Goal: Task Accomplishment & Management: Manage account settings

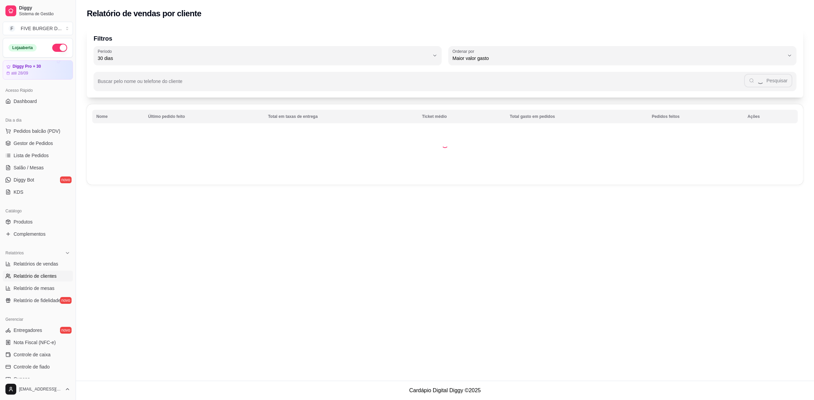
select select "30"
select select "HIGHEST_TOTAL_SPENT_WITH_ORDERS"
click at [46, 266] on span "Relatórios de vendas" at bounding box center [36, 264] width 45 height 7
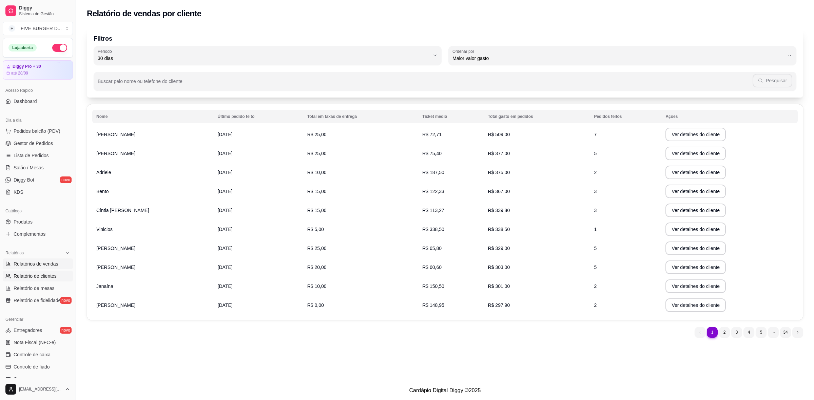
select select "ALL"
select select "0"
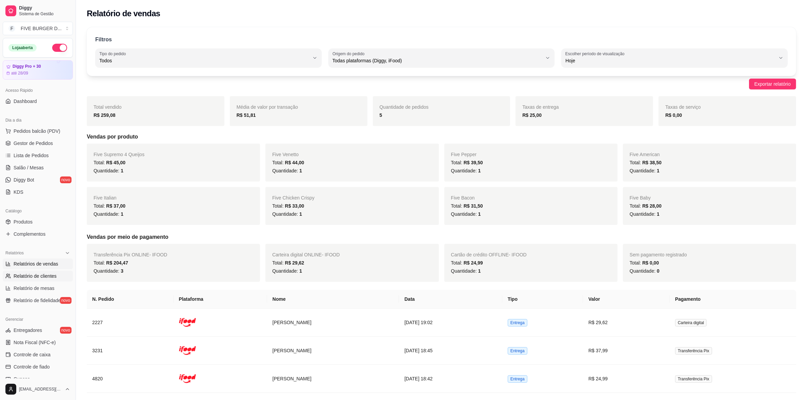
click at [40, 277] on span "Relatório de clientes" at bounding box center [35, 276] width 43 height 7
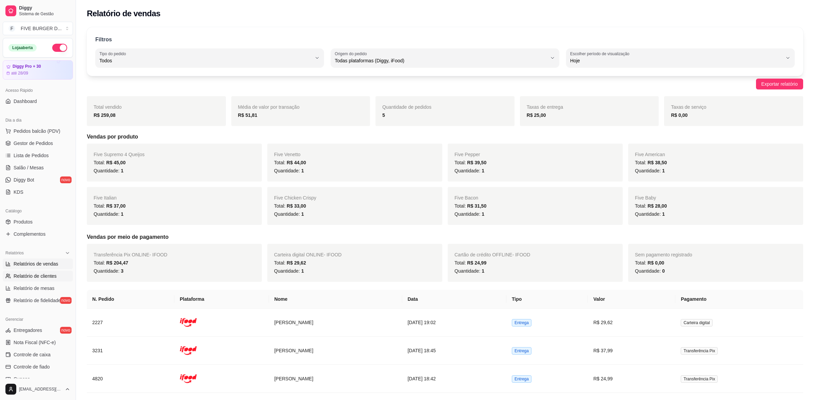
select select "30"
select select "HIGHEST_TOTAL_SPENT_WITH_ORDERS"
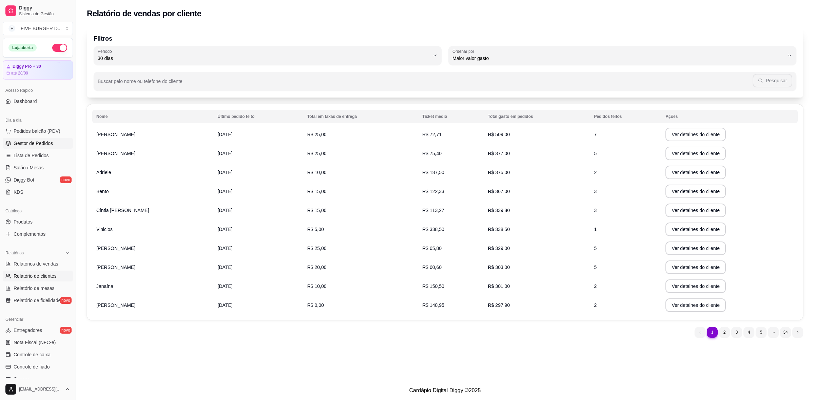
click at [31, 146] on span "Gestor de Pedidos" at bounding box center [33, 143] width 39 height 7
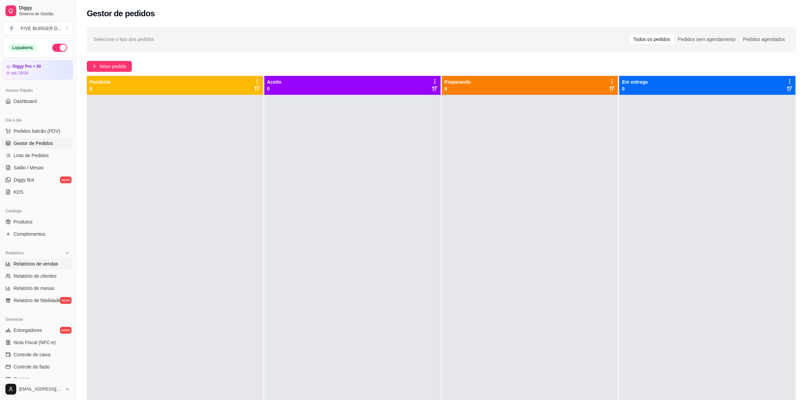
click at [50, 269] on link "Relatórios de vendas" at bounding box center [38, 264] width 70 height 11
select select "ALL"
select select "0"
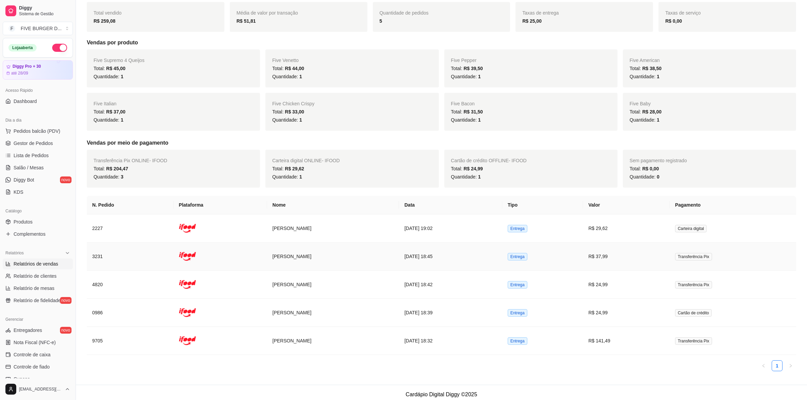
scroll to position [101, 0]
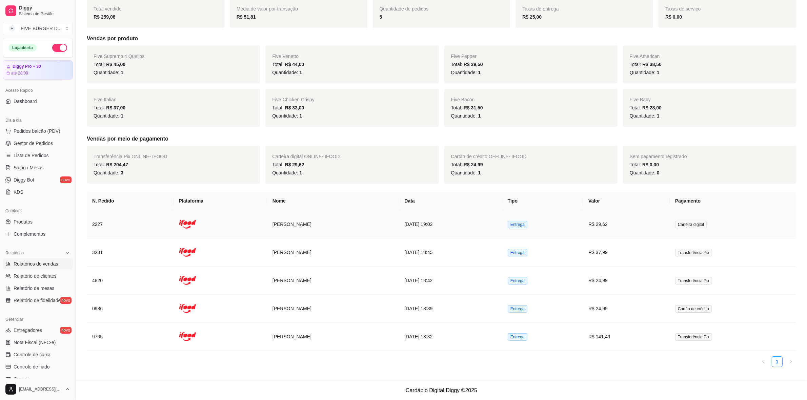
click at [417, 225] on td "[DATE] 19:02" at bounding box center [450, 225] width 103 height 28
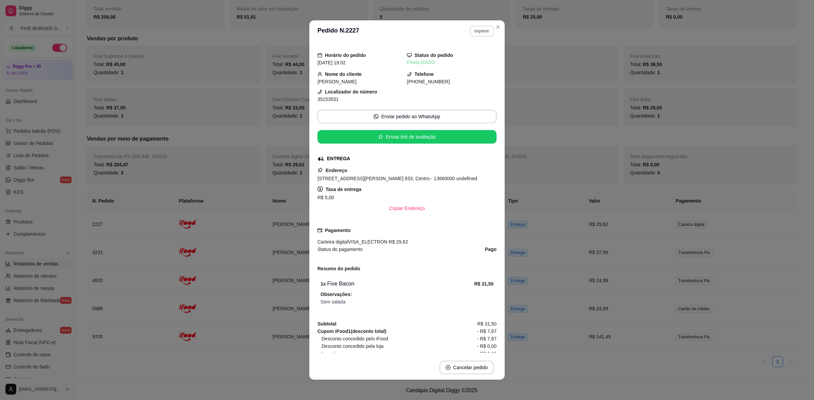
click at [474, 33] on button "Imprimir" at bounding box center [482, 31] width 24 height 11
click at [473, 55] on button "IMPRESSORA" at bounding box center [466, 57] width 49 height 11
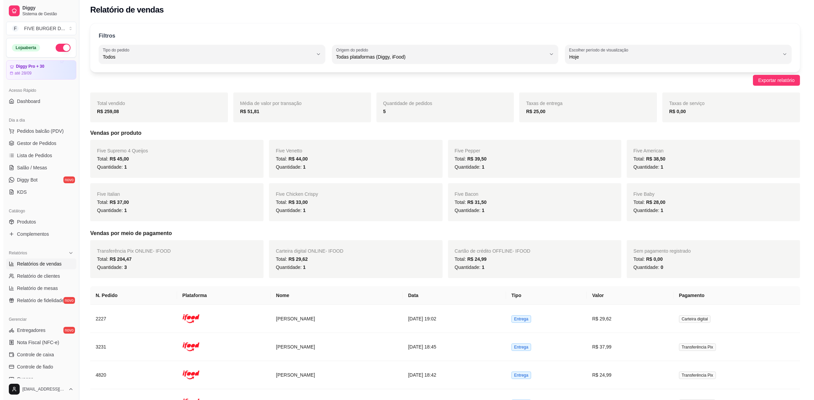
scroll to position [0, 0]
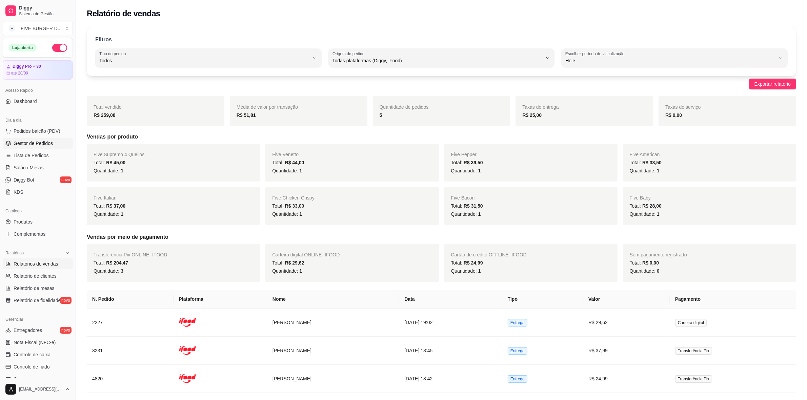
click at [38, 146] on span "Gestor de Pedidos" at bounding box center [33, 143] width 39 height 7
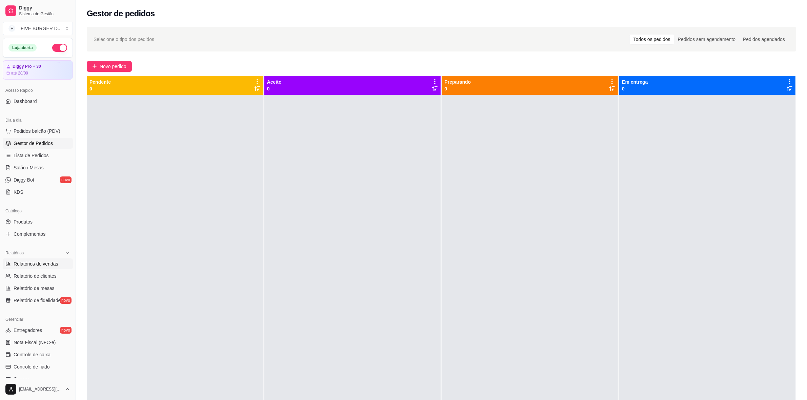
click at [48, 262] on span "Relatórios de vendas" at bounding box center [36, 264] width 45 height 7
select select "ALL"
select select "0"
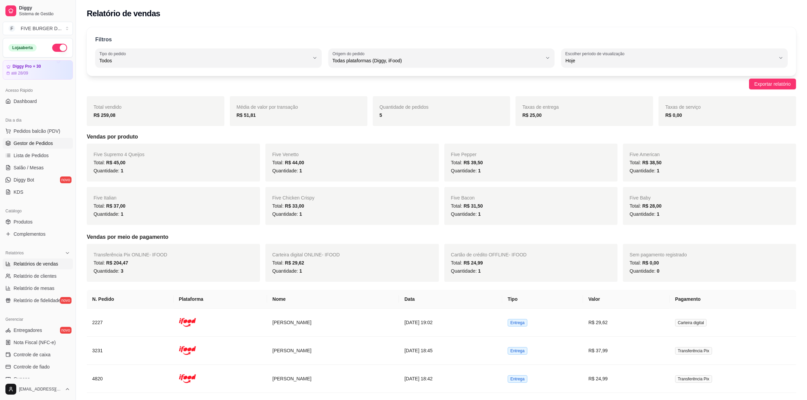
click at [40, 145] on span "Gestor de Pedidos" at bounding box center [33, 143] width 39 height 7
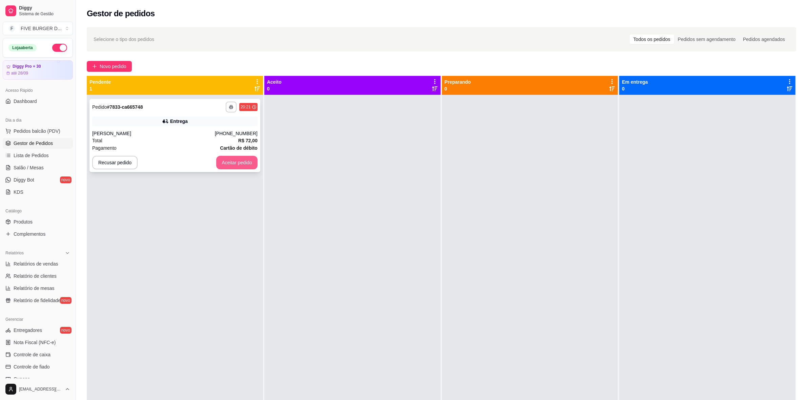
click at [239, 163] on button "Aceitar pedido" at bounding box center [236, 163] width 41 height 14
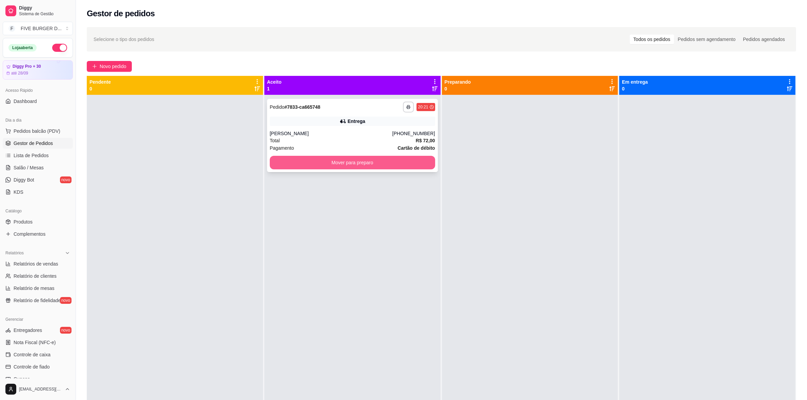
click at [327, 167] on button "Mover para preparo" at bounding box center [352, 163] width 165 height 14
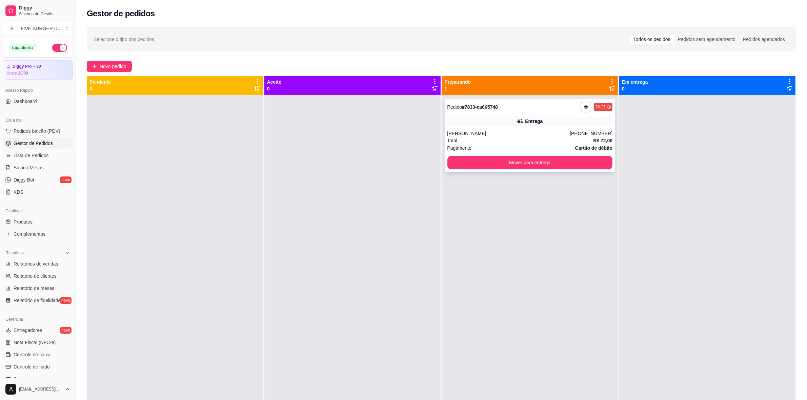
click at [475, 124] on div "Entrega" at bounding box center [530, 121] width 165 height 9
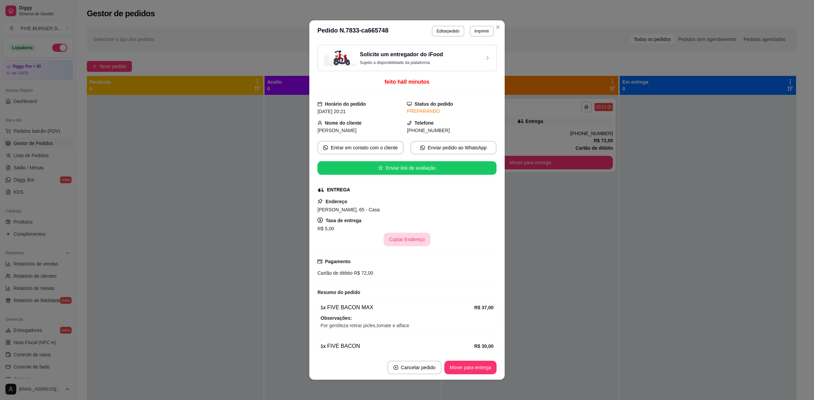
scroll to position [30, 0]
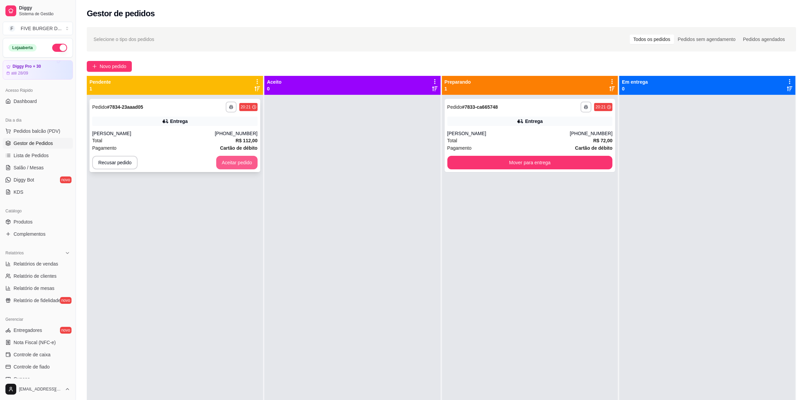
click at [246, 162] on button "Aceitar pedido" at bounding box center [236, 163] width 41 height 14
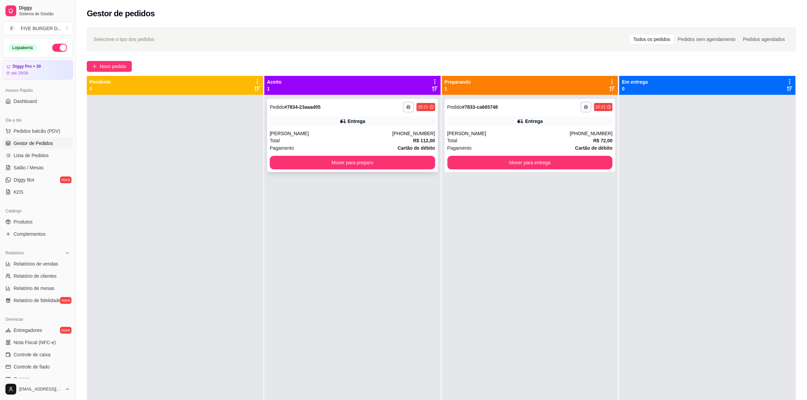
click at [336, 136] on div "[PERSON_NAME]" at bounding box center [331, 133] width 123 height 7
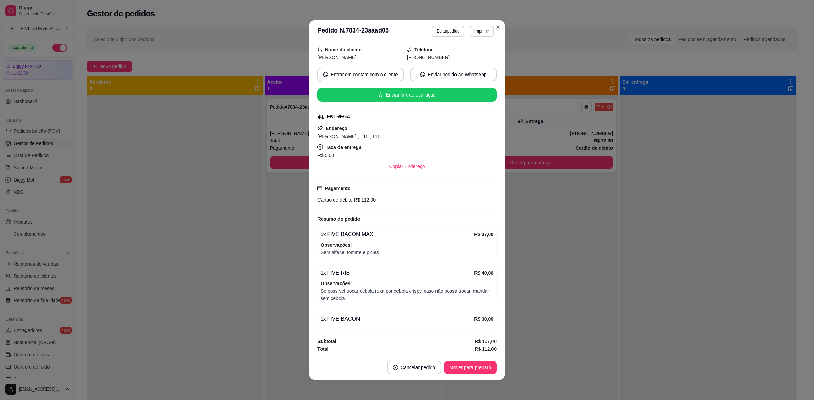
scroll to position [1, 0]
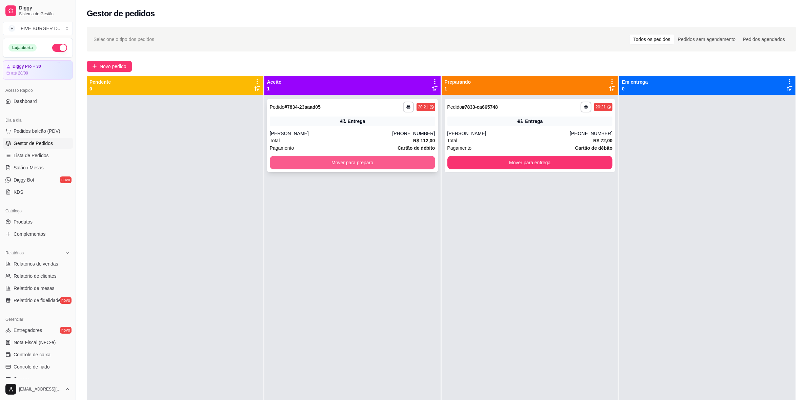
click at [409, 166] on button "Mover para preparo" at bounding box center [352, 163] width 165 height 14
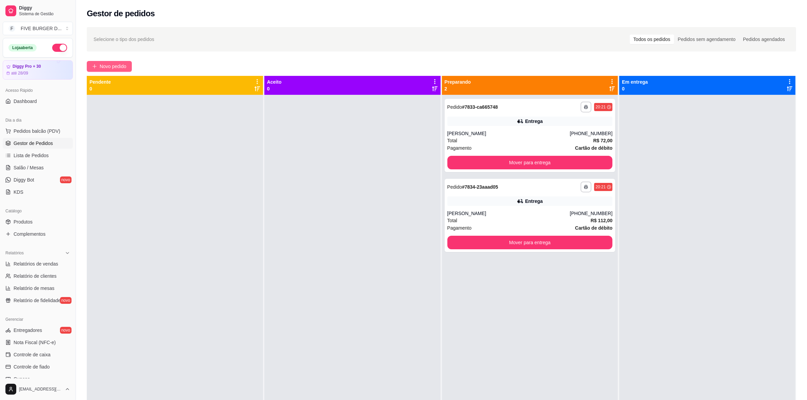
click at [99, 65] on button "Novo pedido" at bounding box center [109, 66] width 45 height 11
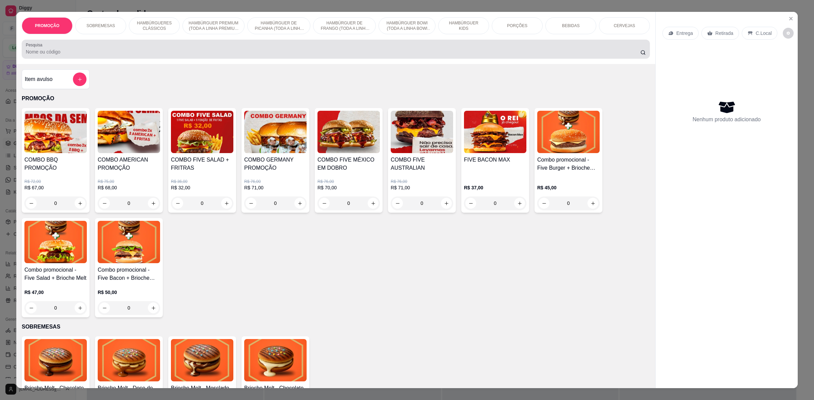
click at [141, 44] on div at bounding box center [336, 49] width 620 height 14
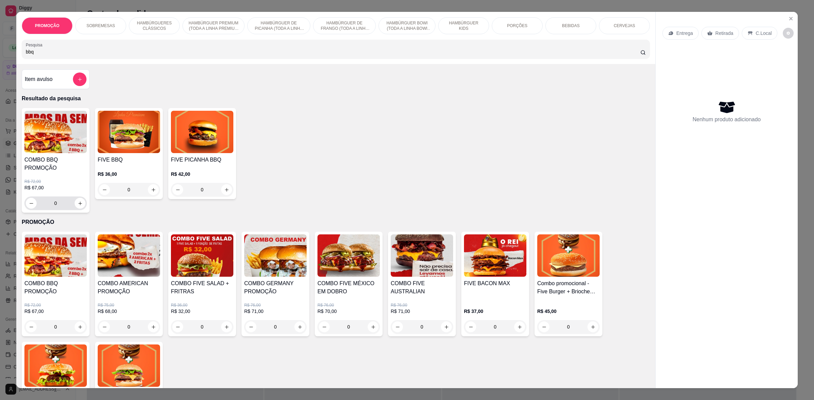
type input "bbq"
click at [78, 202] on icon "increase-product-quantity" at bounding box center [80, 203] width 5 height 5
type input "1"
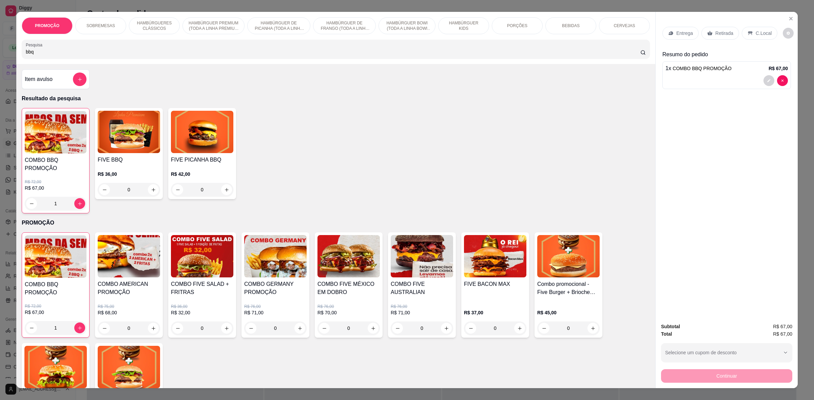
click at [715, 35] on p "Retirada" at bounding box center [724, 33] width 18 height 7
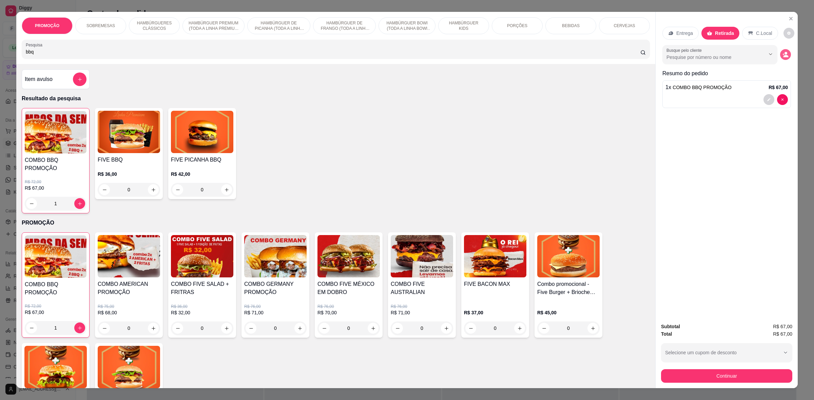
click at [784, 53] on circle "decrease-product-quantity" at bounding box center [785, 53] width 3 height 3
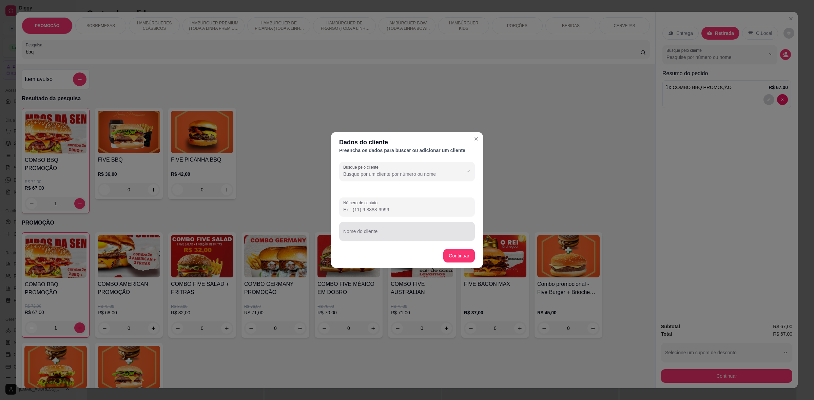
click at [384, 233] on input "Nome do cliente" at bounding box center [406, 234] width 127 height 7
type input "Nildo"
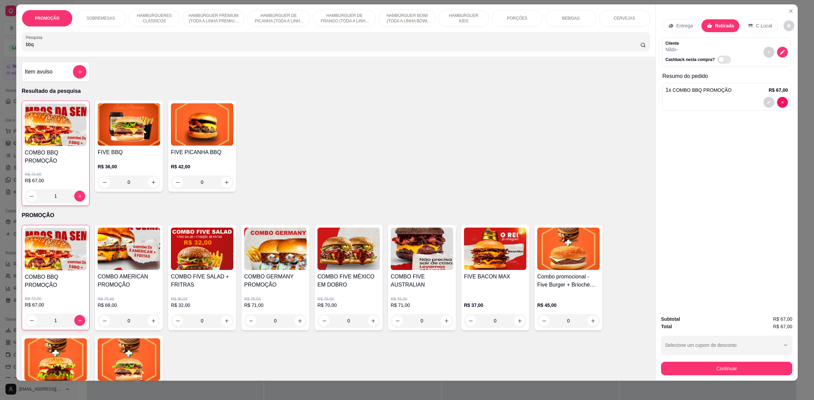
scroll to position [9, 0]
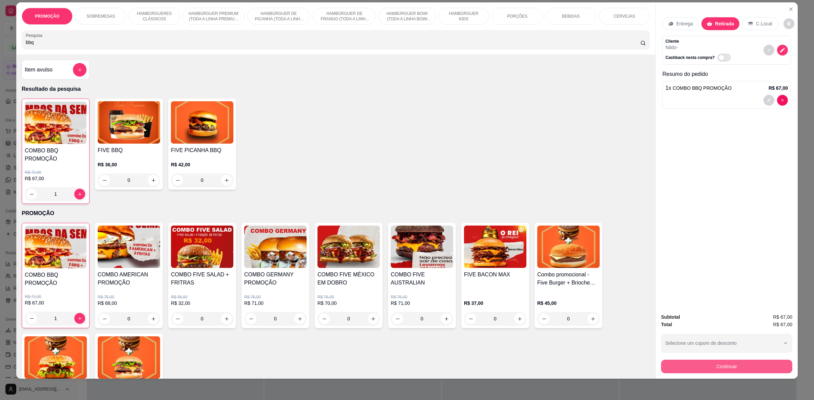
click at [763, 359] on div "Continuar" at bounding box center [726, 365] width 131 height 15
click at [727, 365] on button "Continuar" at bounding box center [726, 366] width 127 height 13
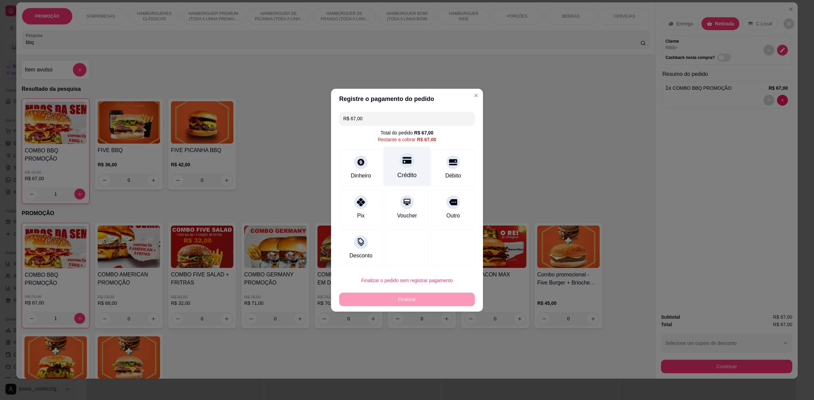
click at [405, 163] on icon at bounding box center [407, 160] width 9 height 7
type input "R$ 0,00"
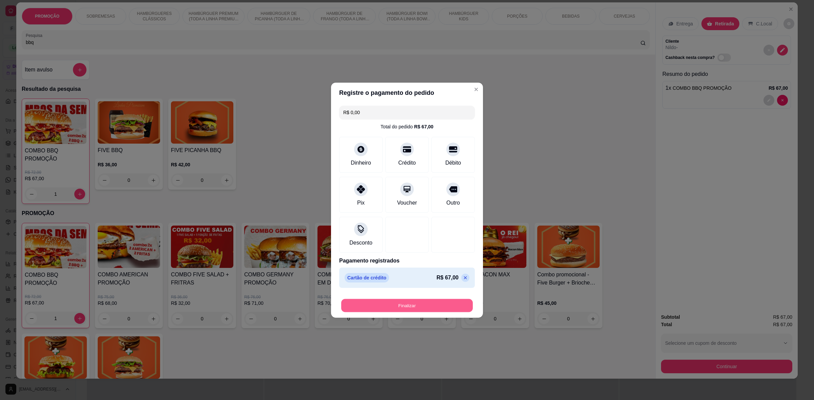
click at [435, 310] on button "Finalizar" at bounding box center [407, 305] width 132 height 13
type input "0"
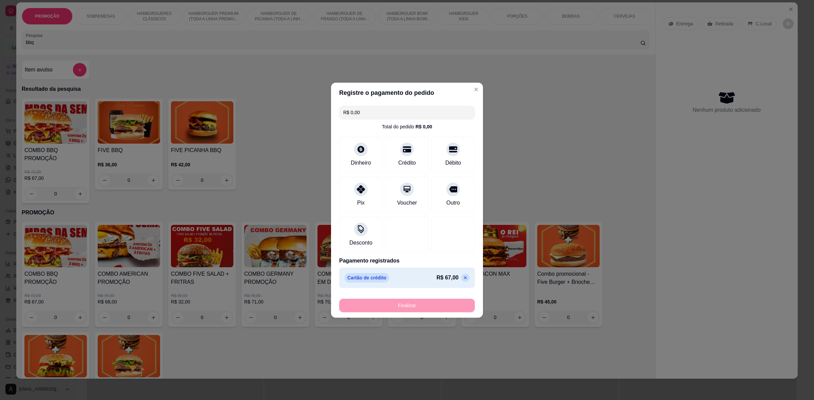
type input "-R$ 67,00"
click at [3, 174] on ul "Pedidos balcão (PDV) Gestor de Pedidos Lista de Pedidos Salão / Mesas Diggy Bot…" at bounding box center [38, 162] width 70 height 72
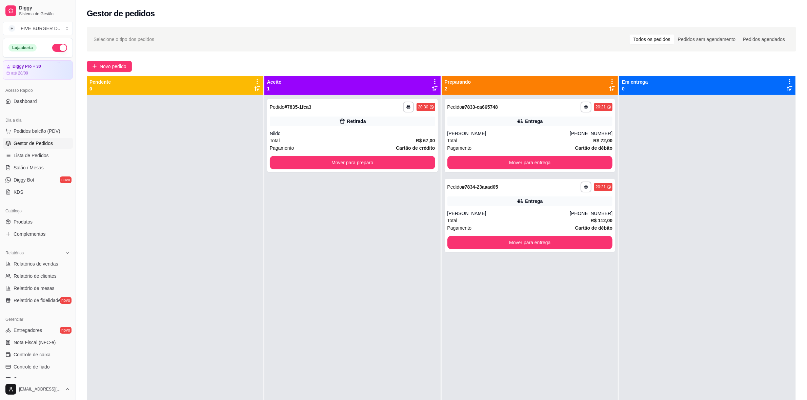
click at [305, 313] on div "**********" at bounding box center [352, 295] width 176 height 400
click at [405, 163] on button "Mover para preparo" at bounding box center [352, 162] width 160 height 13
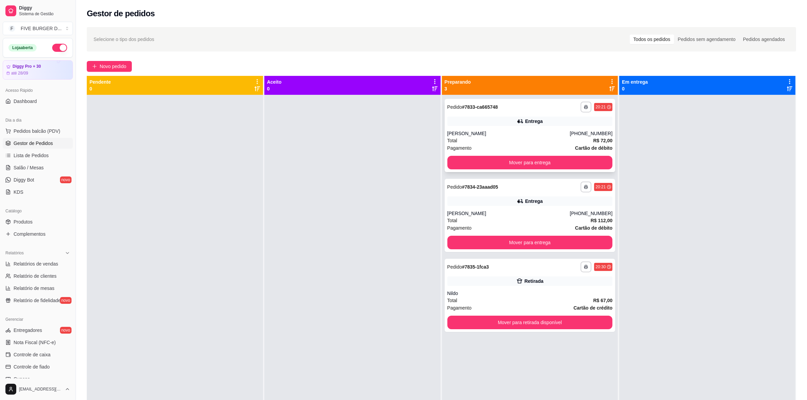
click at [523, 148] on div "Pagamento Cartão de débito" at bounding box center [530, 147] width 165 height 7
click at [536, 159] on button "Mover para entrega" at bounding box center [530, 163] width 165 height 14
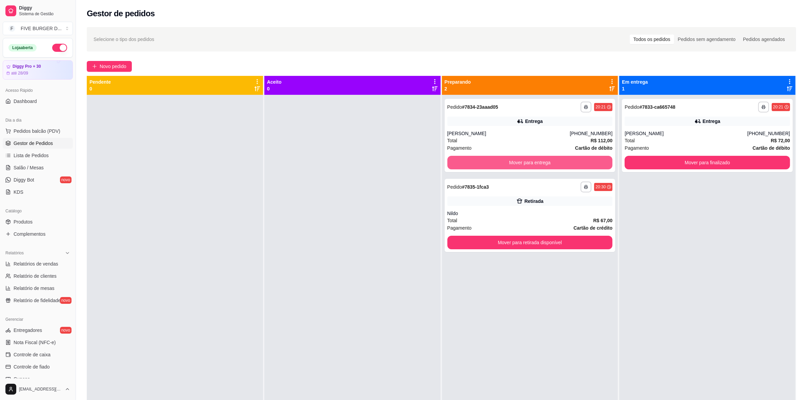
click at [543, 160] on button "Mover para entrega" at bounding box center [530, 163] width 165 height 14
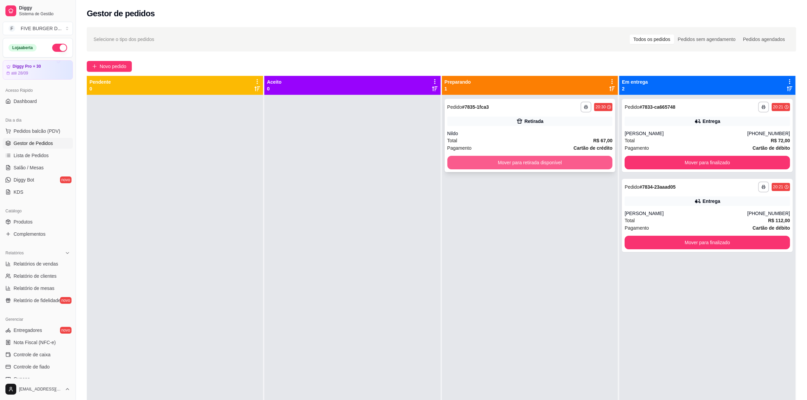
click at [493, 163] on button "Mover para retirada disponível" at bounding box center [530, 163] width 165 height 14
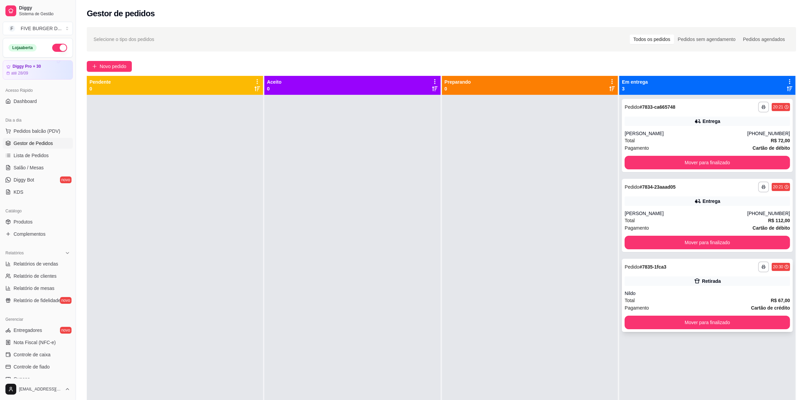
click at [689, 325] on button "Mover para finalizado" at bounding box center [707, 323] width 165 height 14
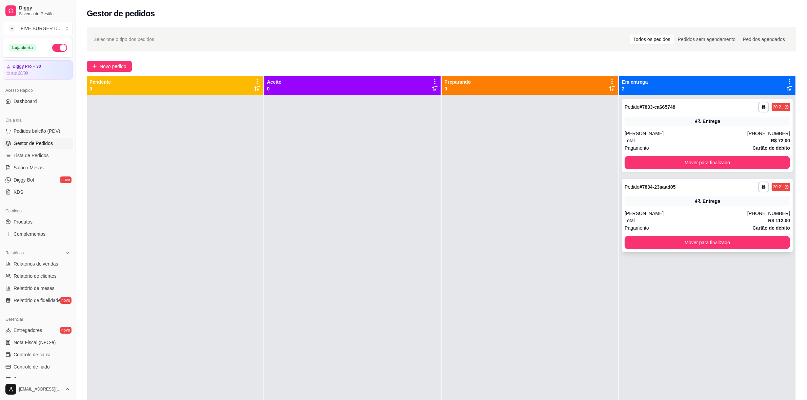
click at [711, 208] on div "**********" at bounding box center [707, 215] width 171 height 73
click at [669, 162] on button "Mover para finalizado" at bounding box center [707, 163] width 165 height 14
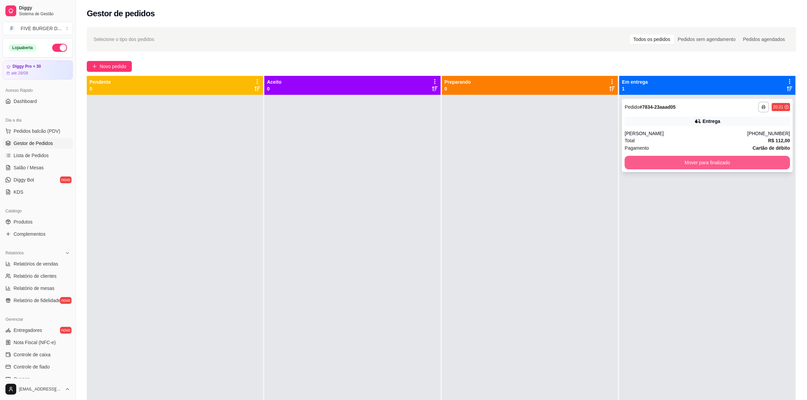
click at [705, 162] on button "Mover para finalizado" at bounding box center [707, 163] width 165 height 14
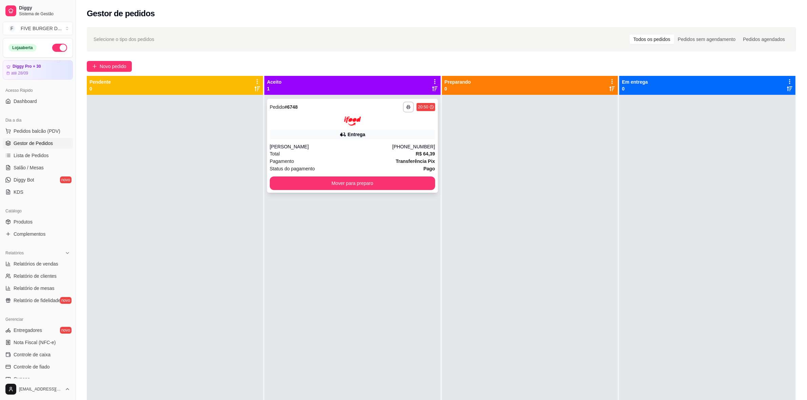
click at [344, 148] on div "[PERSON_NAME]" at bounding box center [331, 146] width 123 height 7
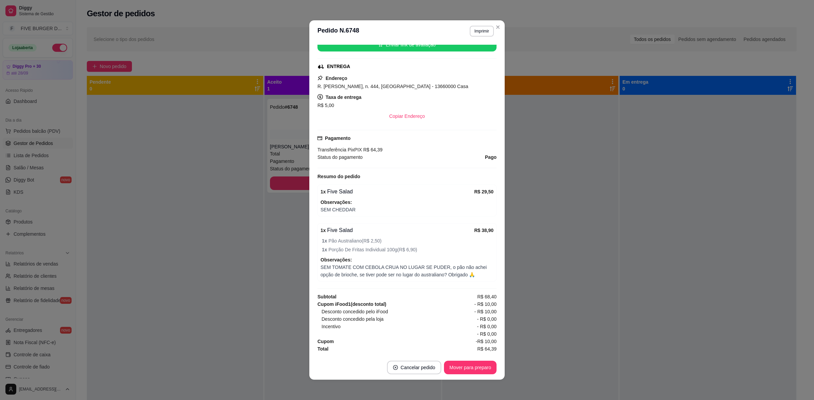
scroll to position [1, 0]
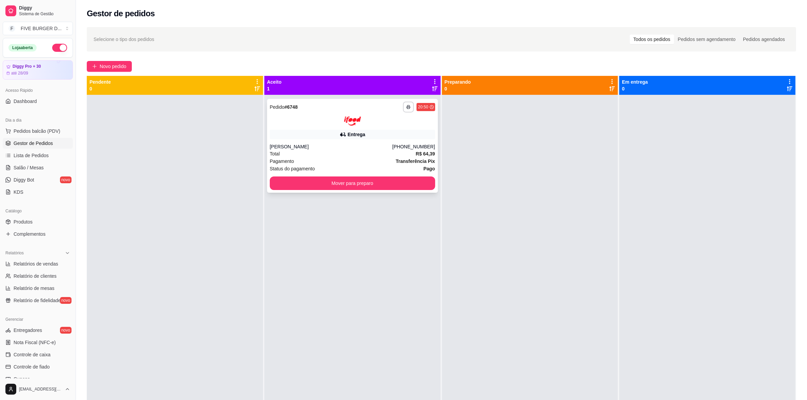
click at [430, 180] on button "Mover para preparo" at bounding box center [352, 184] width 165 height 14
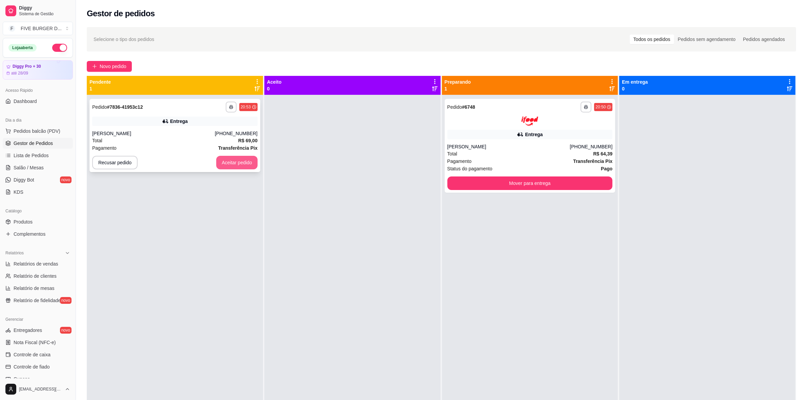
click at [230, 163] on button "Aceitar pedido" at bounding box center [236, 163] width 41 height 14
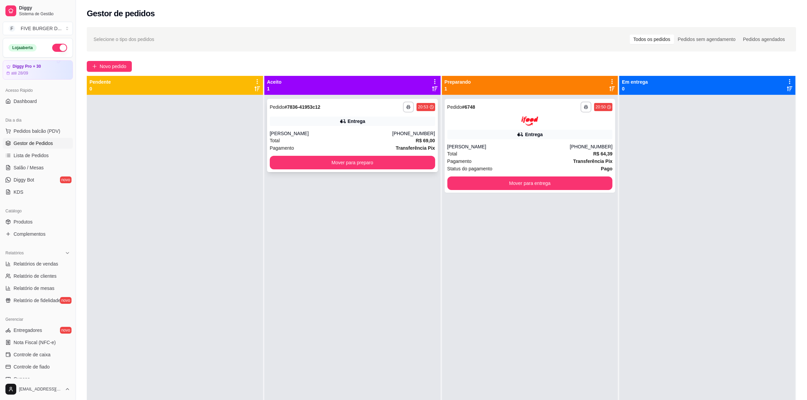
click at [335, 131] on div "[PERSON_NAME]" at bounding box center [331, 133] width 123 height 7
click at [342, 163] on button "Mover para preparo" at bounding box center [352, 163] width 165 height 14
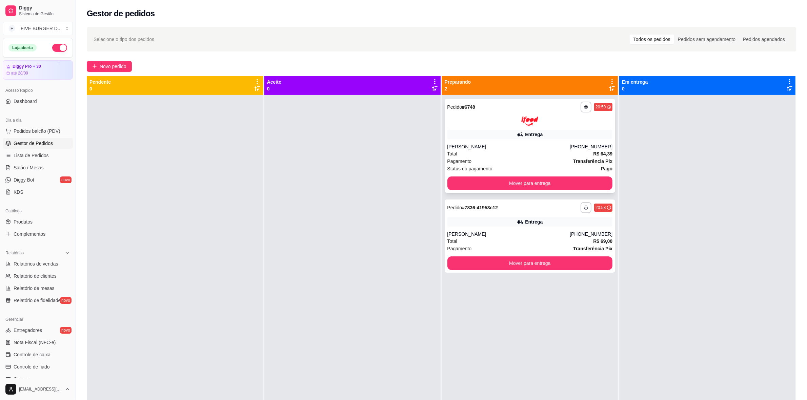
click at [596, 191] on div "**********" at bounding box center [530, 146] width 171 height 94
click at [593, 185] on button "Mover para entrega" at bounding box center [530, 183] width 160 height 13
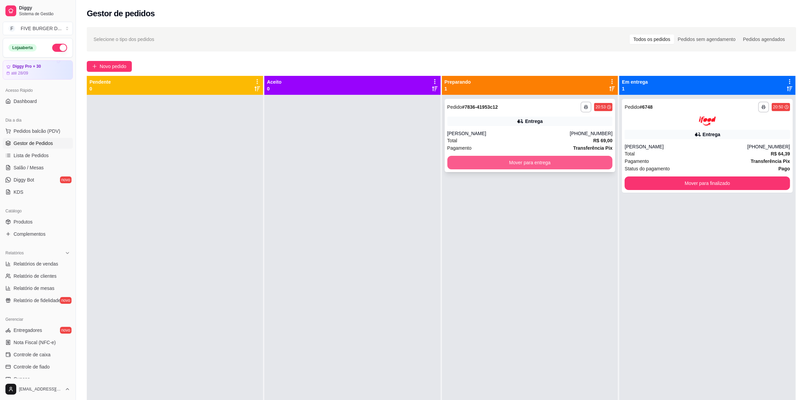
click at [601, 160] on button "Mover para entrega" at bounding box center [530, 163] width 165 height 14
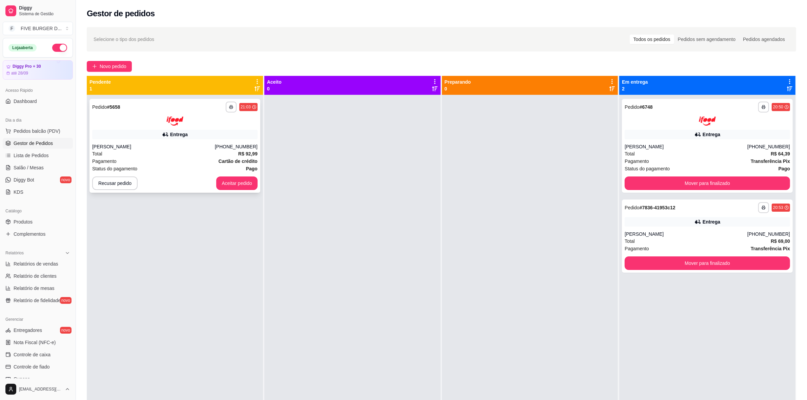
click at [234, 185] on button "Aceitar pedido" at bounding box center [236, 184] width 41 height 14
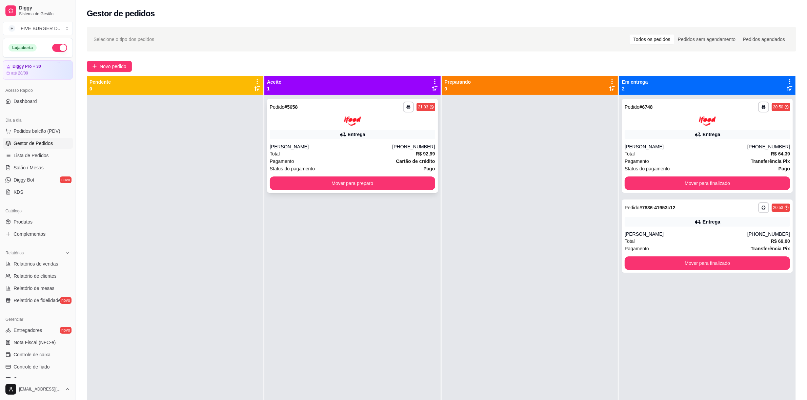
click at [331, 158] on div "Pagamento Cartão de crédito" at bounding box center [352, 161] width 165 height 7
click at [392, 180] on button "Mover para preparo" at bounding box center [352, 184] width 165 height 14
click at [387, 182] on button "Mover para preparo" at bounding box center [352, 184] width 165 height 14
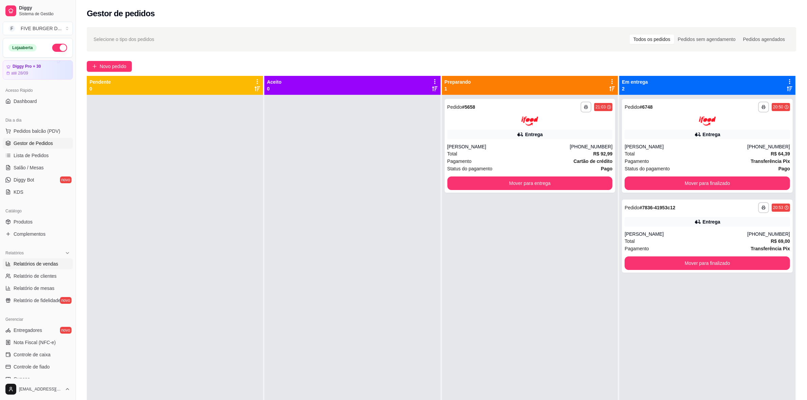
click at [32, 263] on span "Relatórios de vendas" at bounding box center [36, 264] width 45 height 7
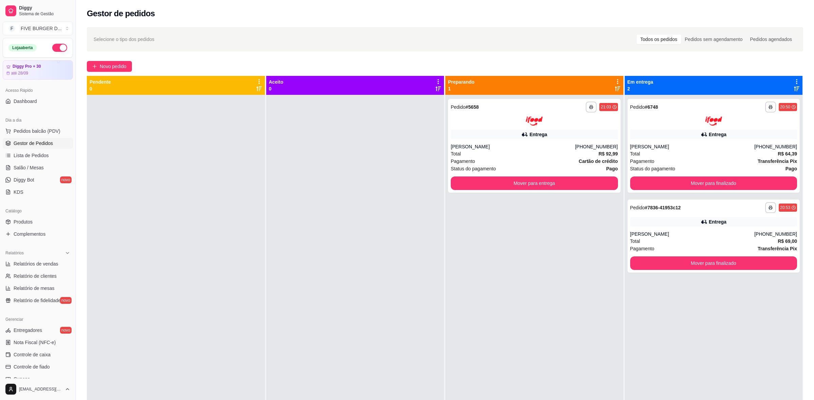
select select "ALL"
select select "0"
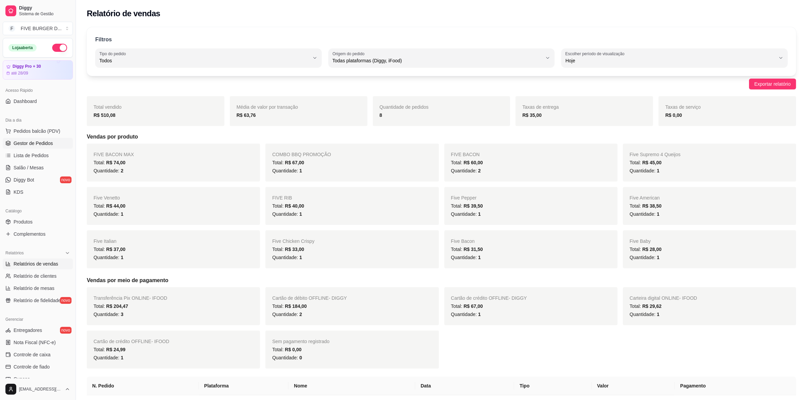
click at [43, 145] on span "Gestor de Pedidos" at bounding box center [33, 143] width 39 height 7
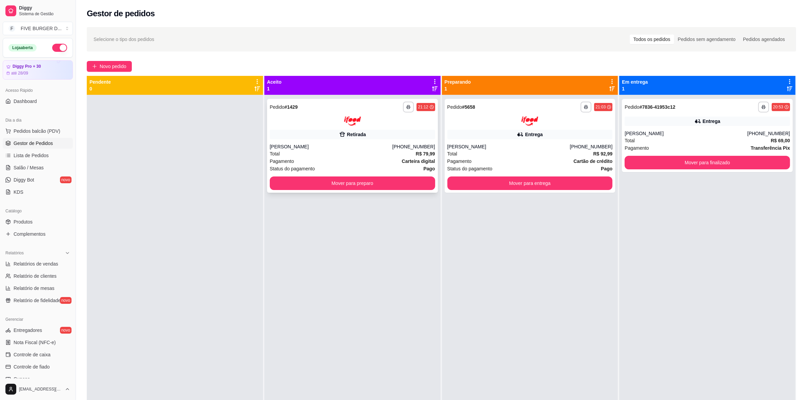
click at [377, 145] on div "[PERSON_NAME]" at bounding box center [331, 146] width 123 height 7
click at [387, 177] on button "Mover para preparo" at bounding box center [352, 184] width 165 height 14
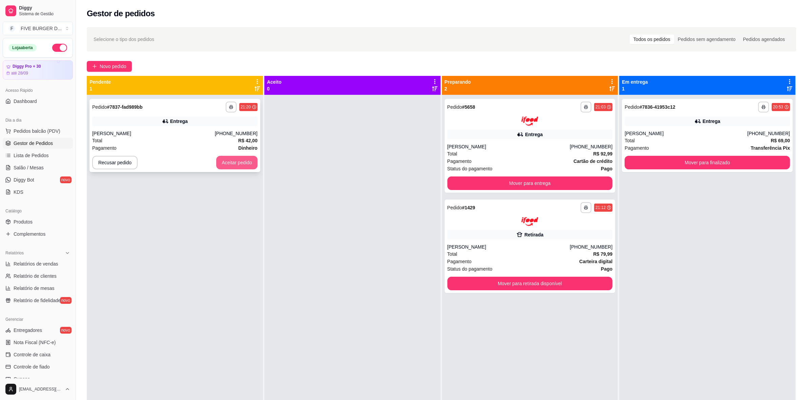
click at [233, 163] on button "Aceitar pedido" at bounding box center [236, 163] width 41 height 14
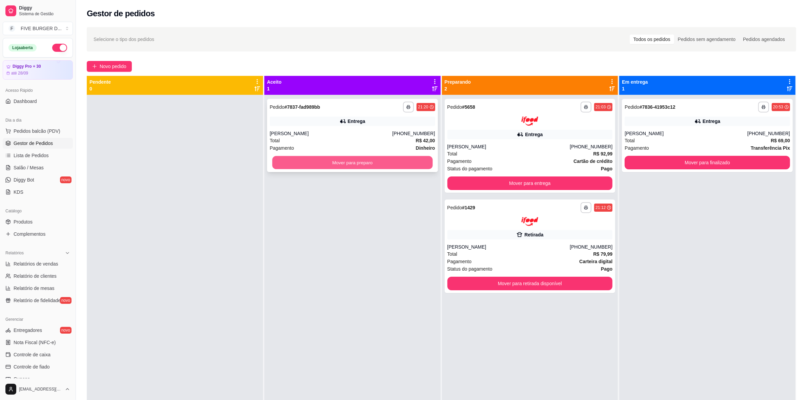
click at [309, 159] on button "Mover para preparo" at bounding box center [352, 162] width 160 height 13
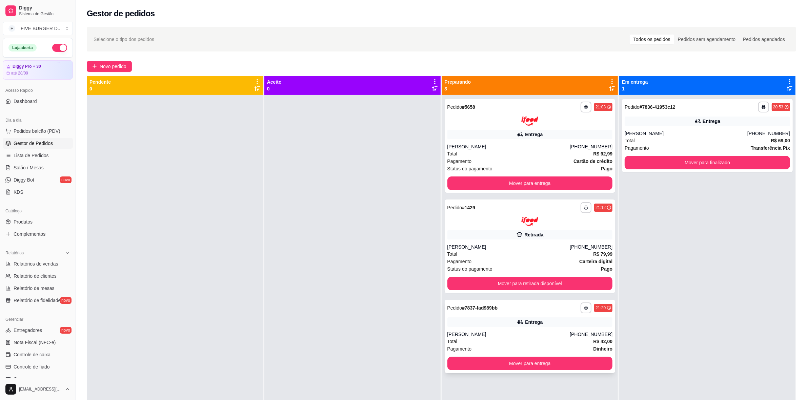
click at [526, 324] on div "Entrega" at bounding box center [534, 322] width 18 height 7
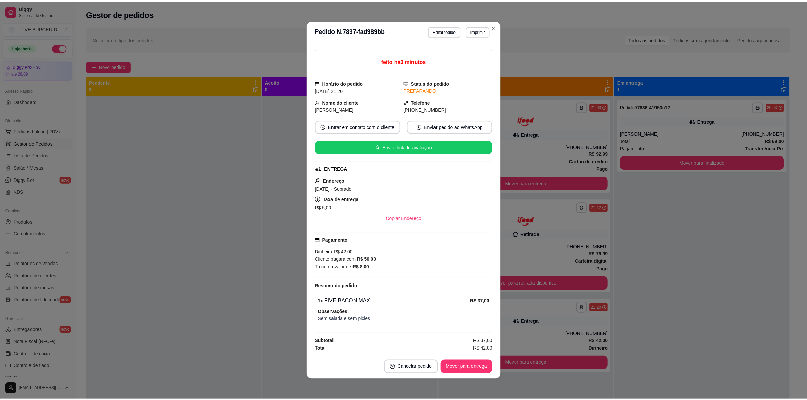
scroll to position [24, 0]
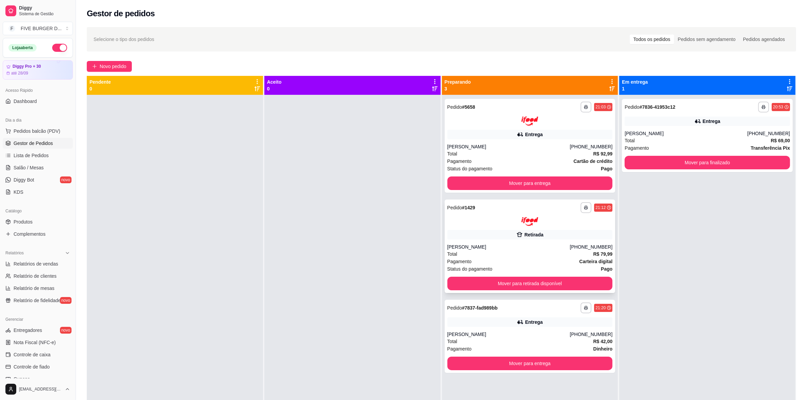
click at [531, 250] on div "[PERSON_NAME]" at bounding box center [509, 247] width 123 height 7
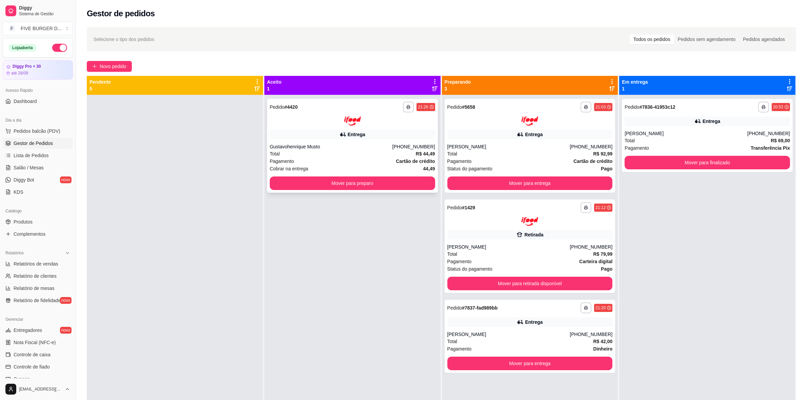
click at [402, 155] on div "Total R$ 44,49" at bounding box center [352, 153] width 165 height 7
click at [340, 189] on button "Mover para preparo" at bounding box center [352, 184] width 165 height 14
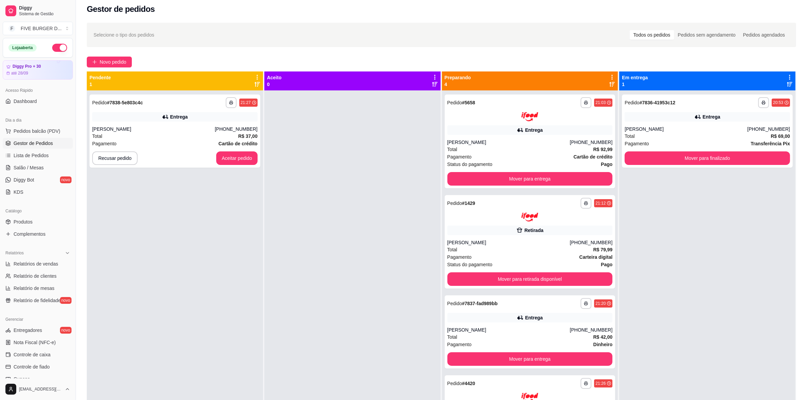
scroll to position [0, 0]
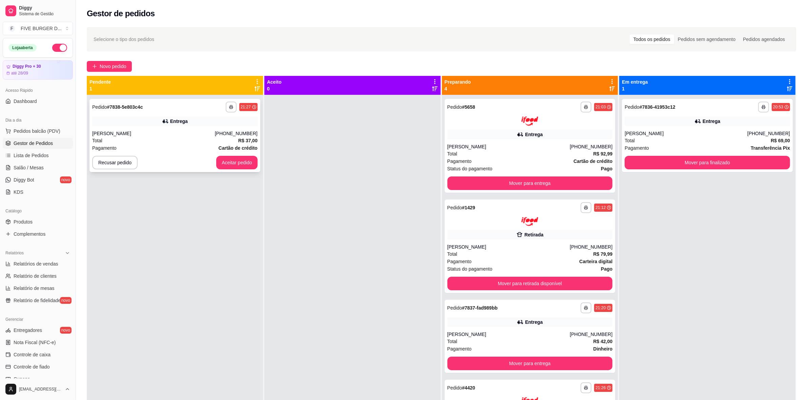
click at [260, 170] on div "**********" at bounding box center [175, 295] width 176 height 400
click at [236, 163] on button "Aceitar pedido" at bounding box center [236, 163] width 41 height 14
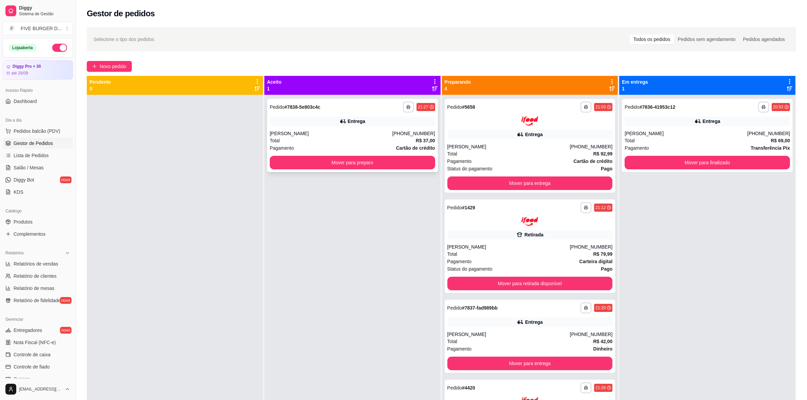
click at [342, 114] on div "**********" at bounding box center [352, 135] width 171 height 73
click at [305, 167] on button "Mover para preparo" at bounding box center [352, 163] width 165 height 14
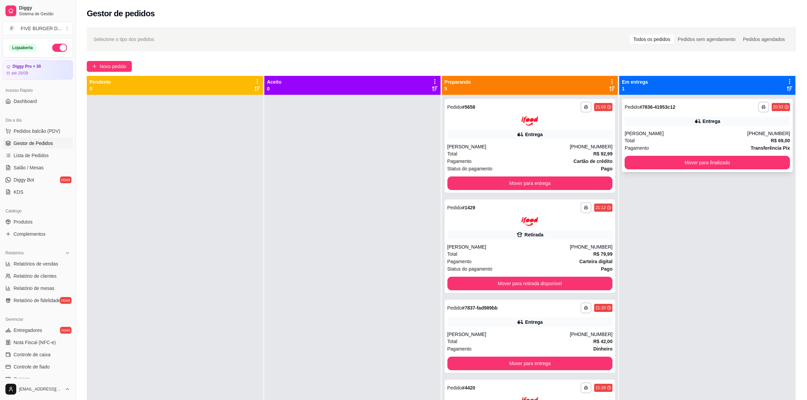
click at [680, 161] on button "Mover para finalizado" at bounding box center [707, 163] width 165 height 14
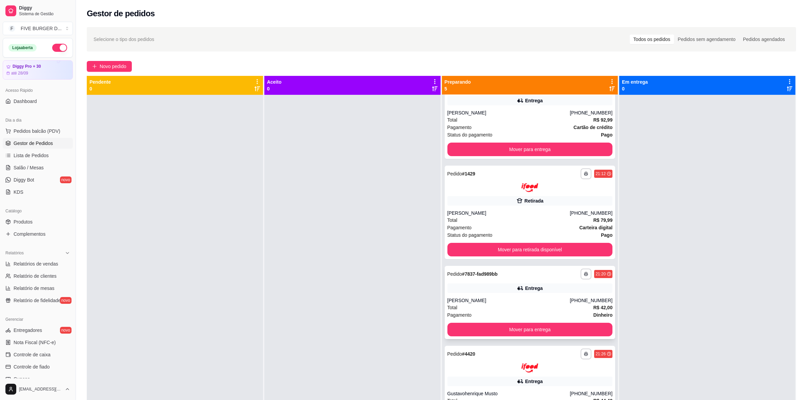
scroll to position [68, 0]
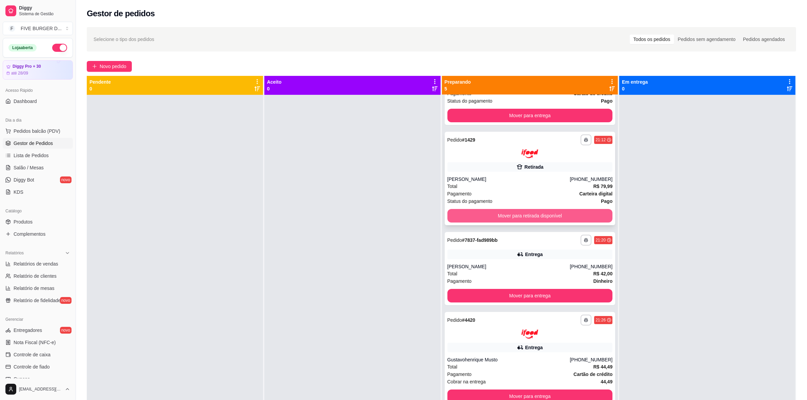
click at [542, 213] on button "Mover para retirada disponível" at bounding box center [530, 216] width 165 height 14
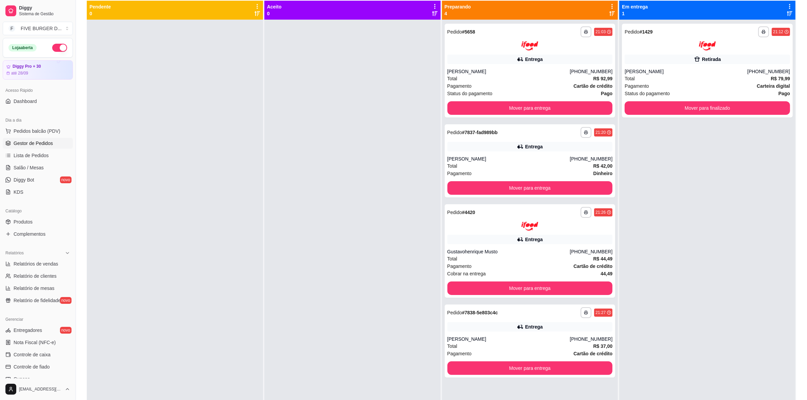
scroll to position [19, 0]
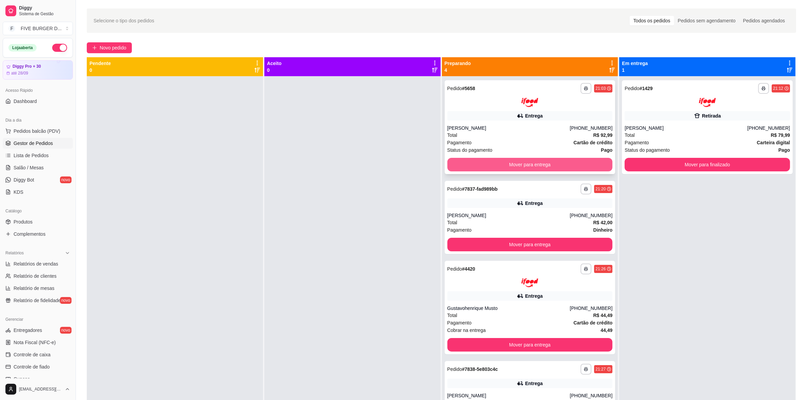
click at [587, 165] on button "Mover para entrega" at bounding box center [530, 165] width 165 height 14
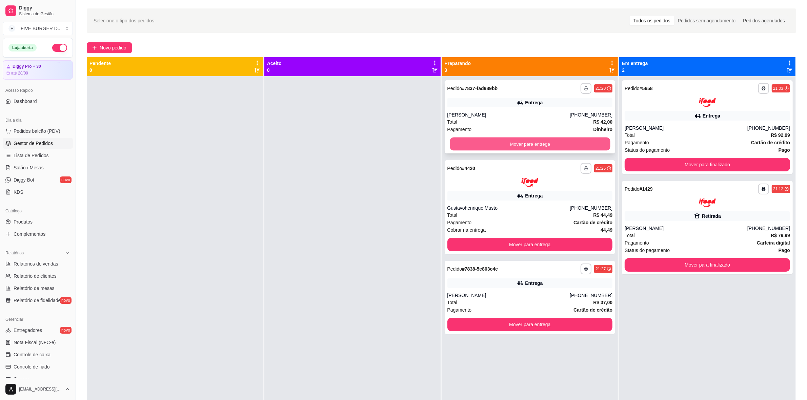
click at [528, 150] on button "Mover para entrega" at bounding box center [530, 144] width 160 height 13
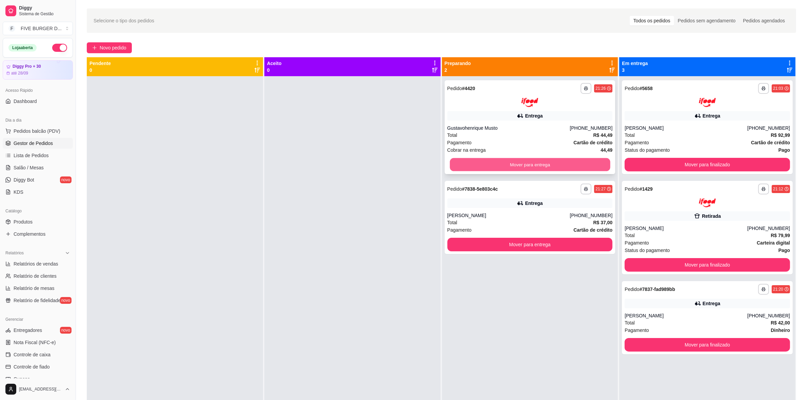
click at [528, 162] on button "Mover para entrega" at bounding box center [530, 164] width 160 height 13
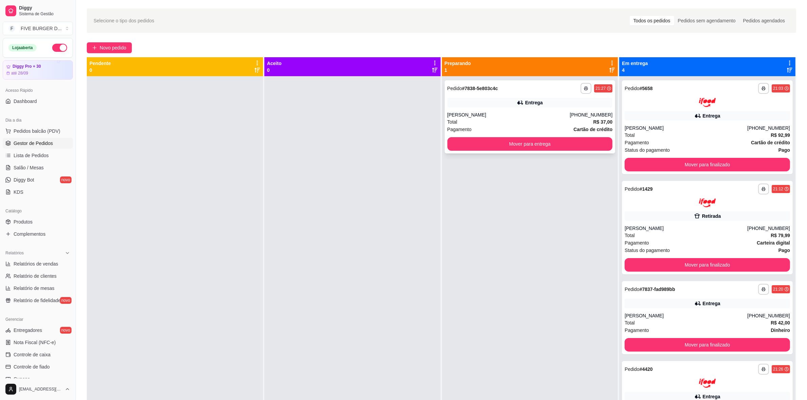
click at [548, 151] on div "**********" at bounding box center [530, 116] width 171 height 73
click at [522, 139] on button "Mover para entrega" at bounding box center [530, 144] width 165 height 14
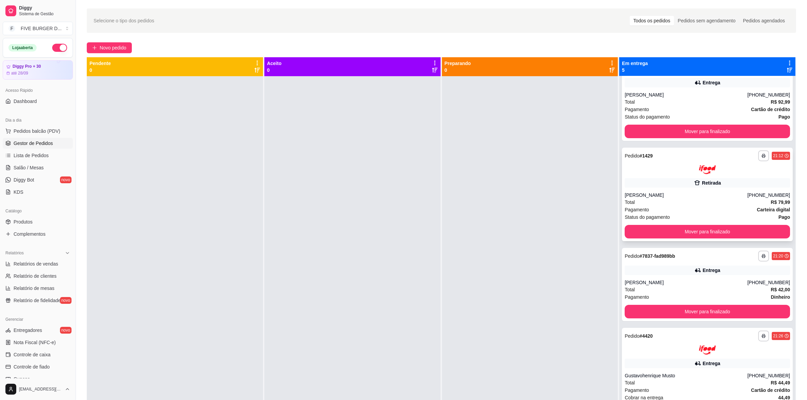
scroll to position [68, 0]
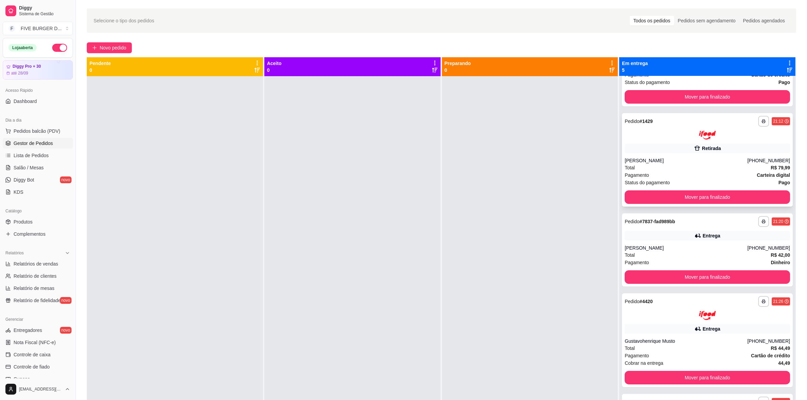
click at [682, 158] on div "[PERSON_NAME]" at bounding box center [686, 160] width 123 height 7
click at [694, 242] on div "**********" at bounding box center [707, 250] width 171 height 73
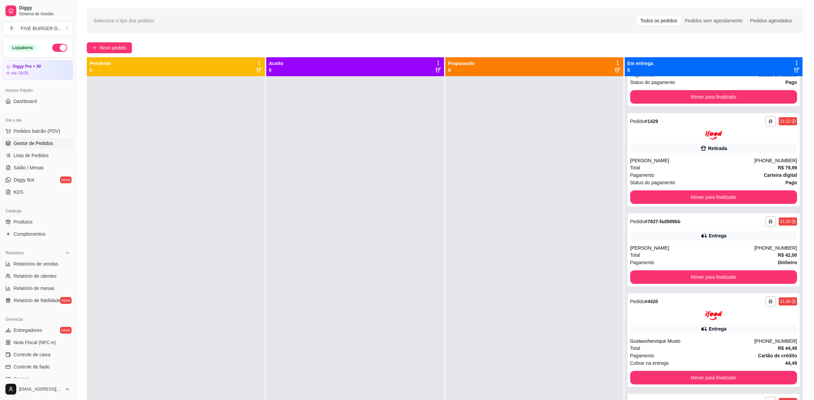
click at [547, 309] on div at bounding box center [534, 276] width 178 height 400
click at [493, 29] on div "Selecione o tipo dos pedidos Todos os pedidos Pedidos sem agendamento Pedidos a…" at bounding box center [445, 20] width 716 height 24
click at [494, 26] on div "Selecione o tipo dos pedidos Todos os pedidos Pedidos sem agendamento Pedidos a…" at bounding box center [445, 20] width 703 height 11
click at [547, 225] on div at bounding box center [534, 276] width 178 height 400
click at [494, 28] on div "Selecione o tipo dos pedidos Todos os pedidos Pedidos sem agendamento Pedidos a…" at bounding box center [445, 20] width 716 height 24
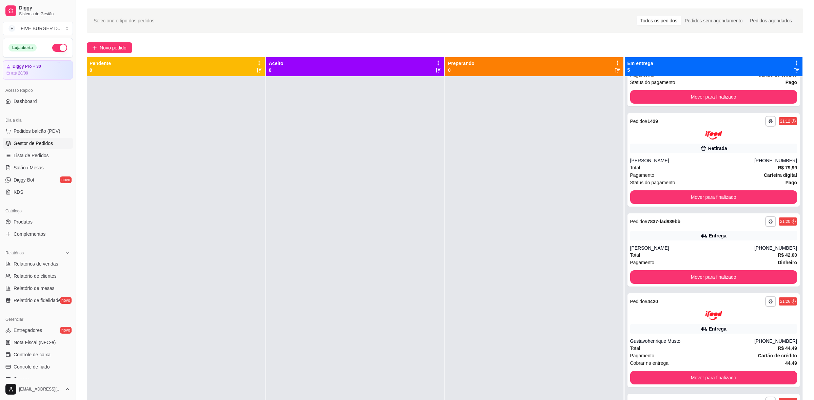
click at [495, 28] on div "Selecione o tipo dos pedidos Todos os pedidos Pedidos sem agendamento Pedidos a…" at bounding box center [445, 20] width 716 height 24
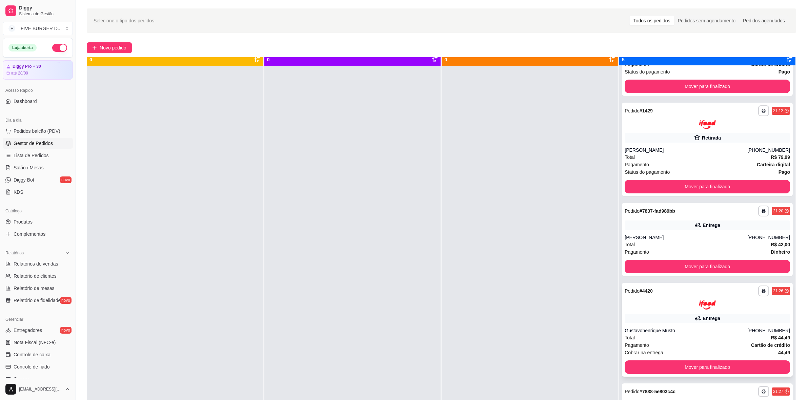
scroll to position [19, 0]
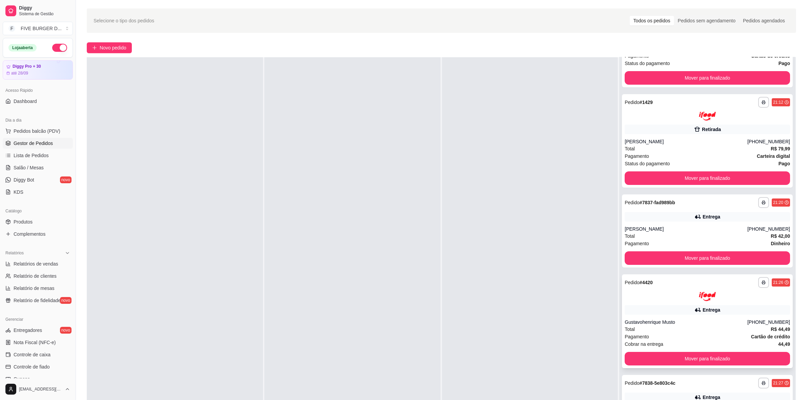
click at [662, 302] on div "**********" at bounding box center [707, 322] width 171 height 94
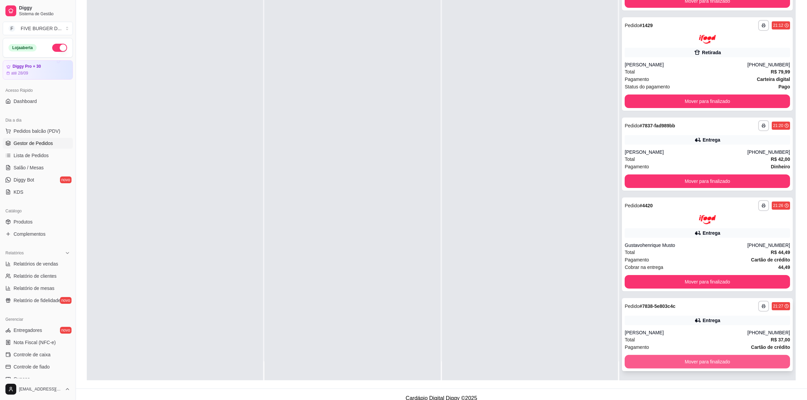
scroll to position [103, 0]
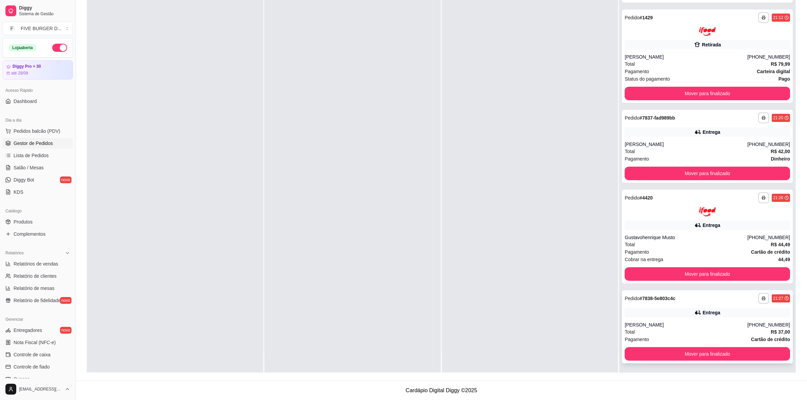
click at [667, 316] on div "Entrega" at bounding box center [707, 312] width 165 height 9
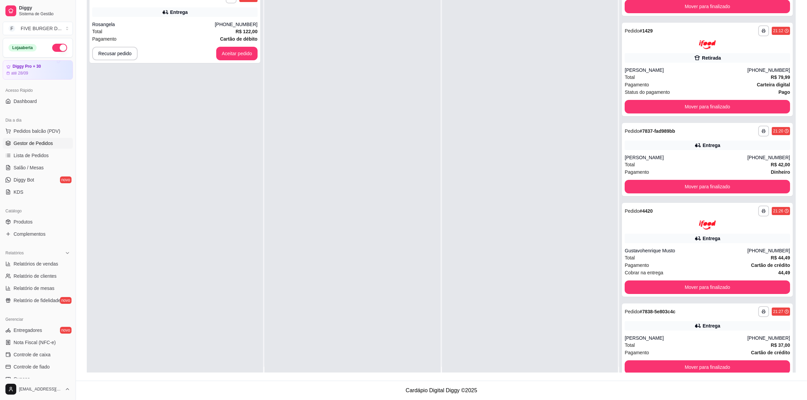
scroll to position [0, 0]
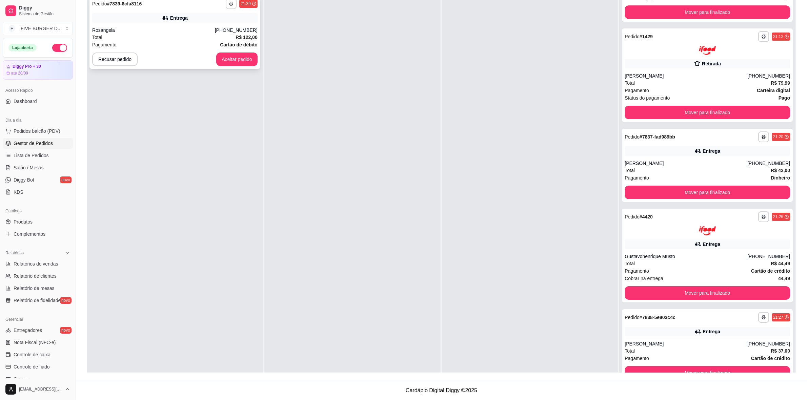
click at [223, 58] on button "Aceitar pedido" at bounding box center [236, 60] width 41 height 14
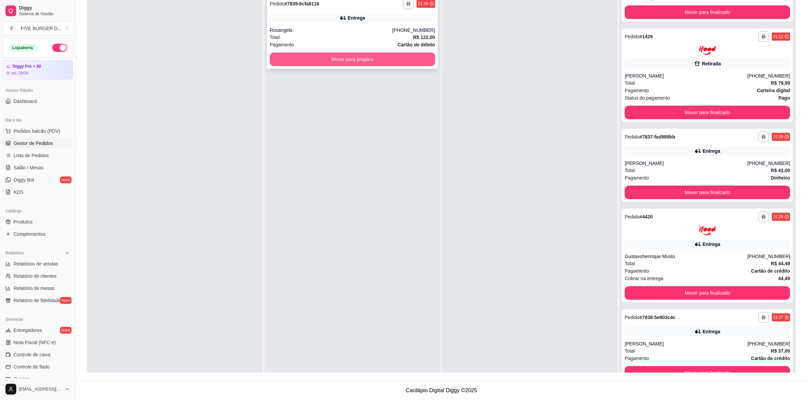
click at [326, 64] on button "Mover para preparo" at bounding box center [352, 60] width 165 height 14
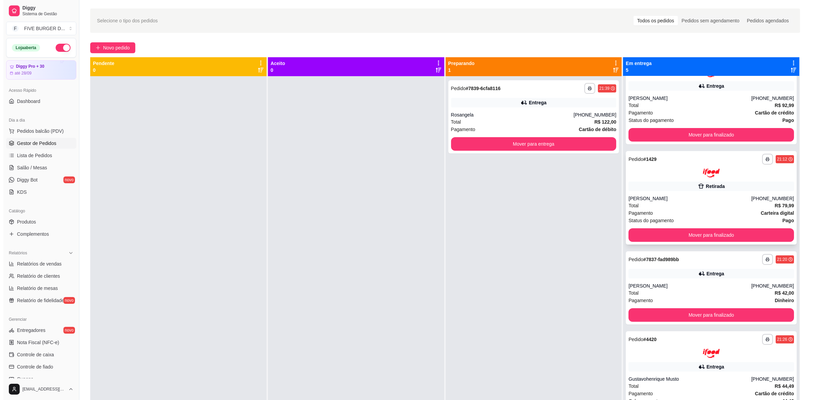
scroll to position [42, 0]
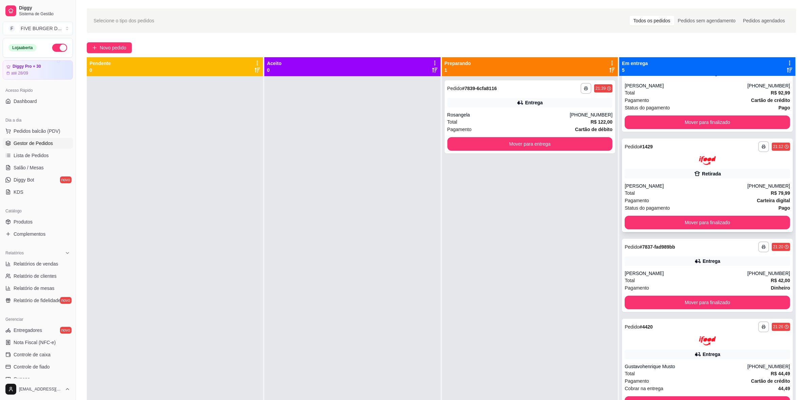
click at [690, 185] on div "[PERSON_NAME]" at bounding box center [686, 186] width 123 height 7
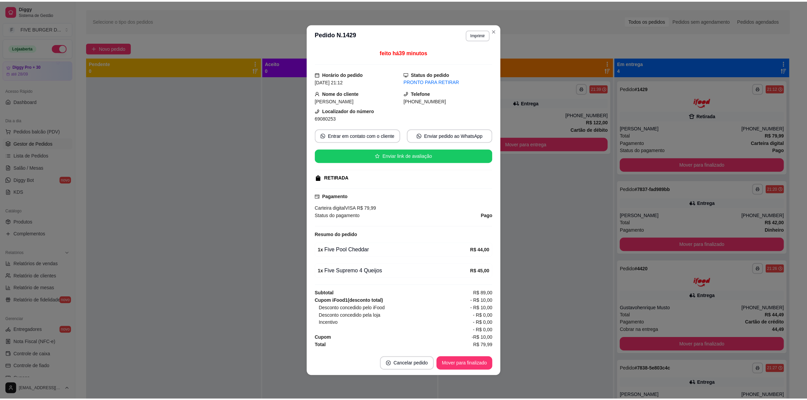
scroll to position [0, 0]
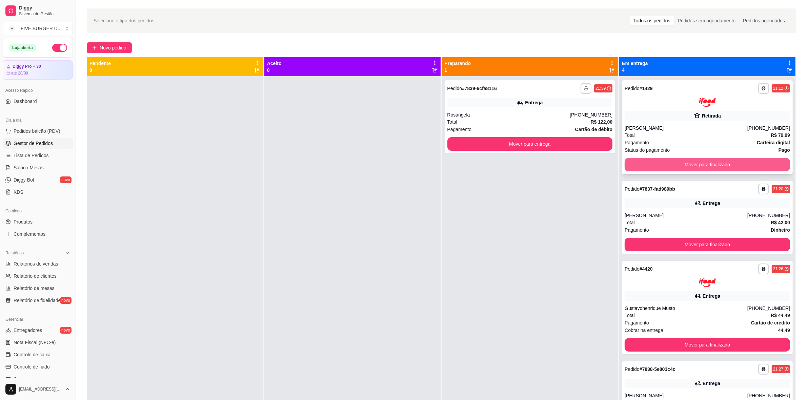
click at [676, 159] on button "Mover para finalizado" at bounding box center [707, 165] width 165 height 14
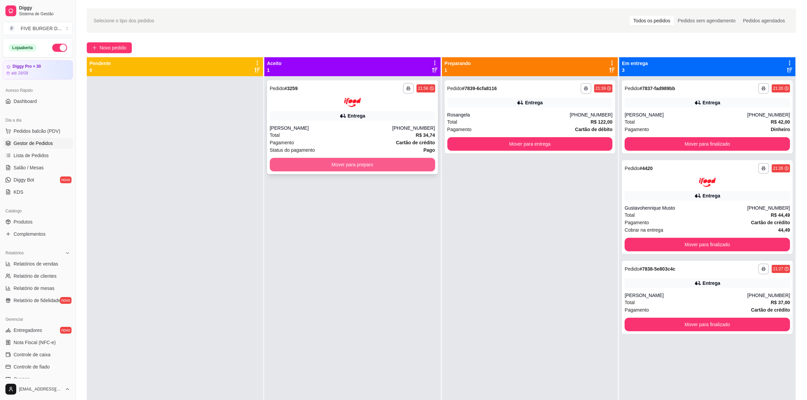
click at [383, 163] on button "Mover para preparo" at bounding box center [352, 165] width 165 height 14
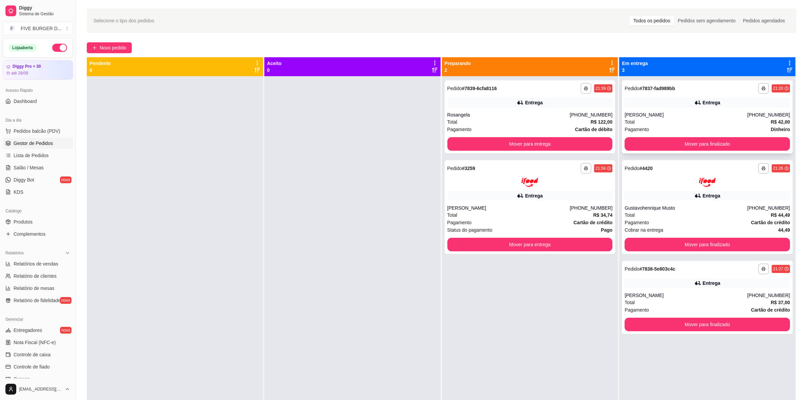
click at [724, 115] on div "[PERSON_NAME]" at bounding box center [686, 115] width 123 height 7
click at [682, 138] on button "Mover para finalizado" at bounding box center [707, 144] width 165 height 14
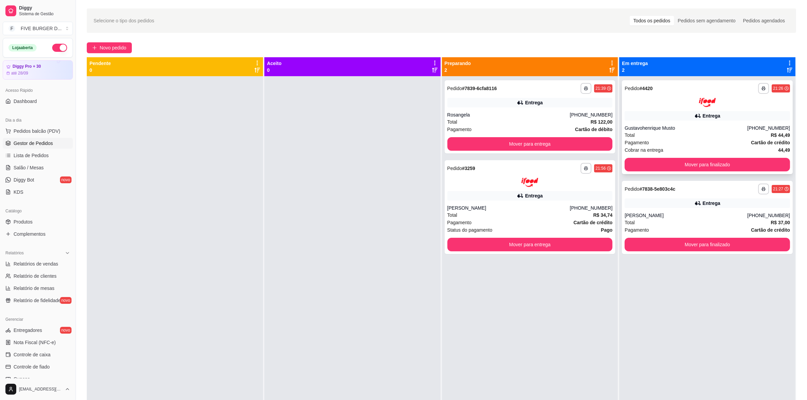
click at [718, 173] on div "**********" at bounding box center [707, 127] width 171 height 94
click at [696, 148] on div "Cobrar na entrega 44,49" at bounding box center [707, 149] width 165 height 7
click at [683, 168] on button "Mover para finalizado" at bounding box center [707, 165] width 165 height 14
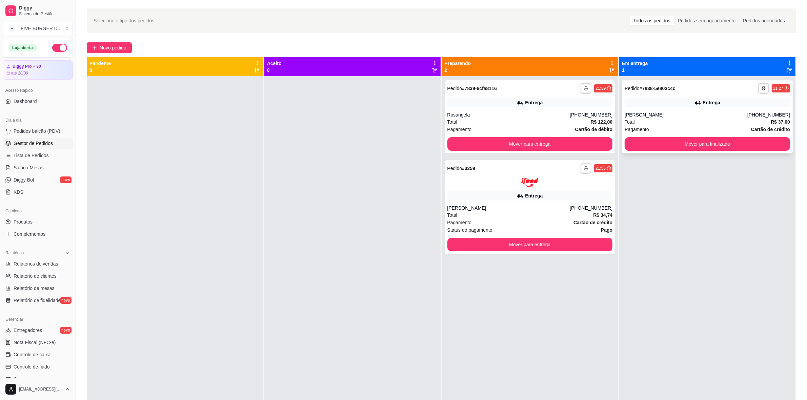
click at [689, 141] on button "Mover para finalizado" at bounding box center [707, 144] width 165 height 14
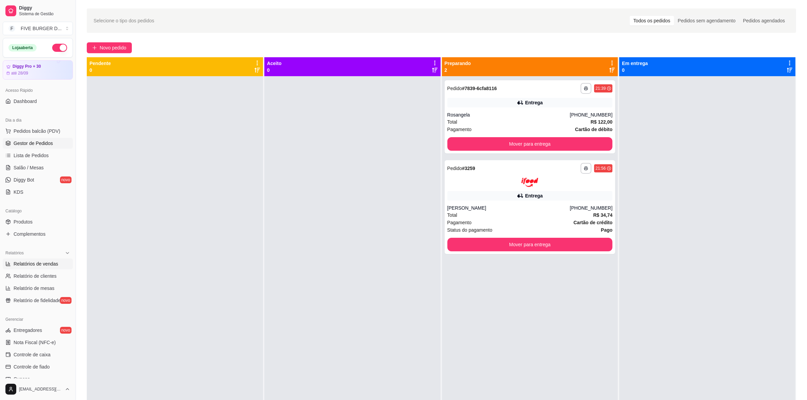
click at [38, 263] on span "Relatórios de vendas" at bounding box center [36, 264] width 45 height 7
select select "ALL"
select select "0"
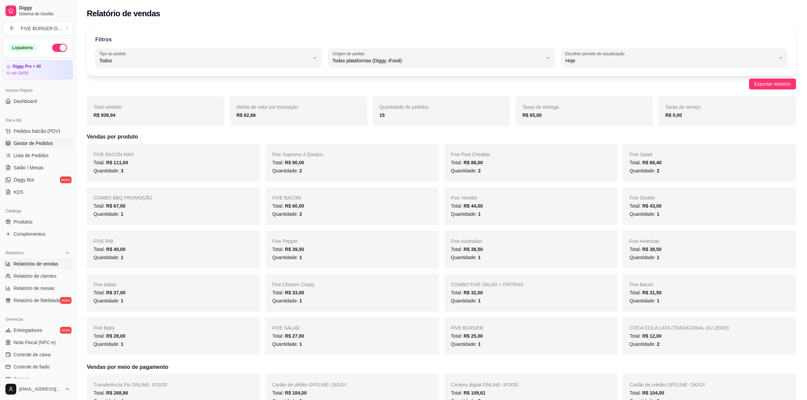
click at [33, 140] on span "Gestor de Pedidos" at bounding box center [33, 143] width 39 height 7
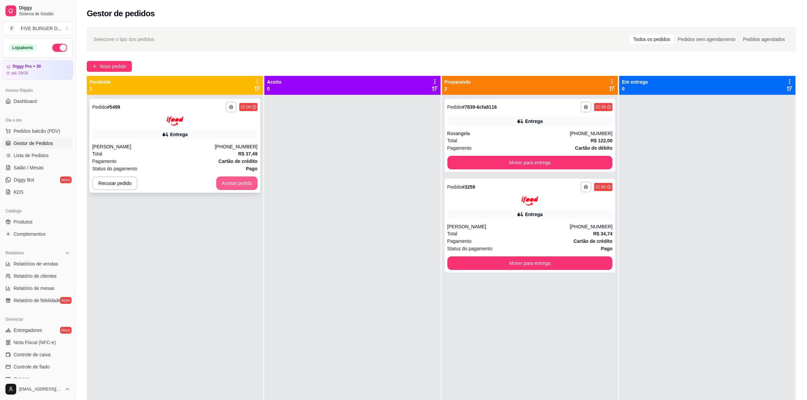
click at [236, 181] on button "Aceitar pedido" at bounding box center [236, 184] width 41 height 14
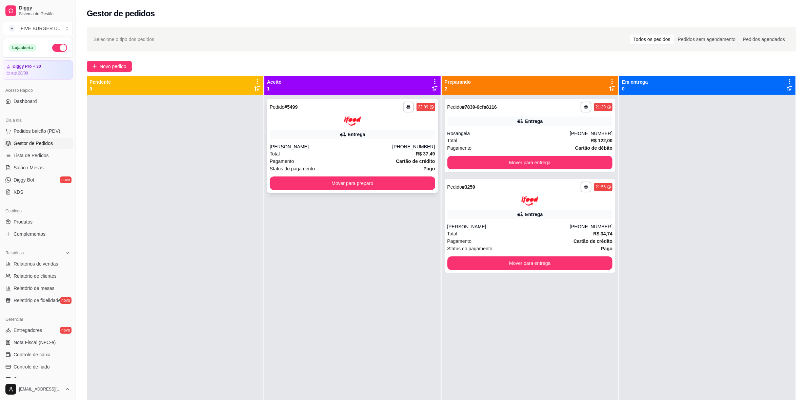
click at [301, 130] on div "Entrega" at bounding box center [352, 134] width 165 height 9
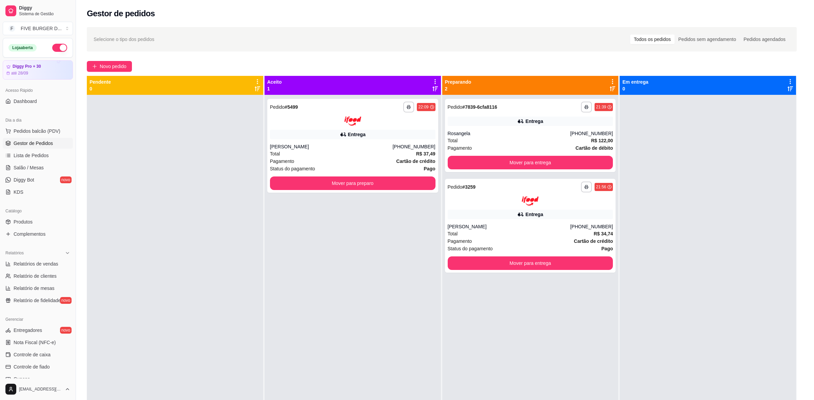
scroll to position [1, 0]
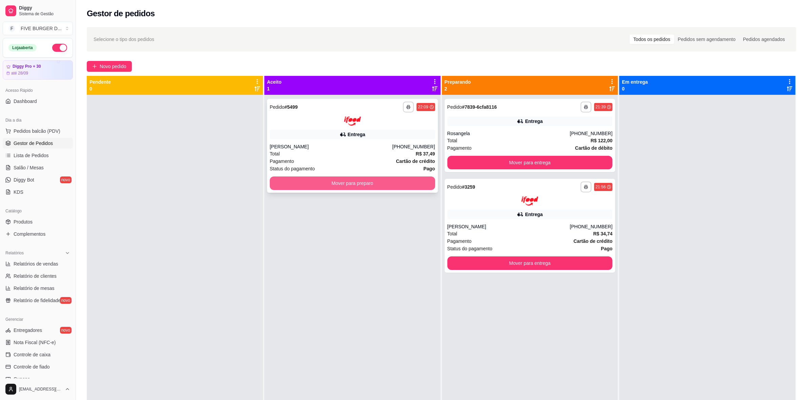
click at [330, 175] on div "**********" at bounding box center [352, 146] width 171 height 94
click at [315, 188] on button "Mover para preparo" at bounding box center [352, 184] width 165 height 14
click at [313, 179] on button "Mover para preparo" at bounding box center [352, 184] width 165 height 14
click at [357, 185] on button "Mover para preparo" at bounding box center [352, 184] width 165 height 14
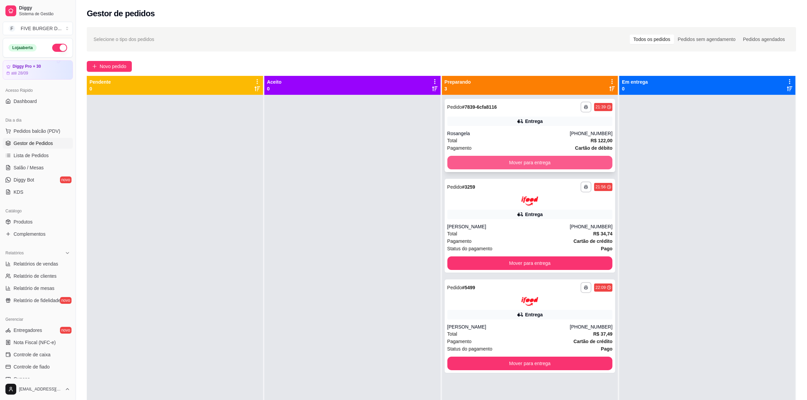
click at [523, 165] on button "Mover para entrega" at bounding box center [530, 163] width 165 height 14
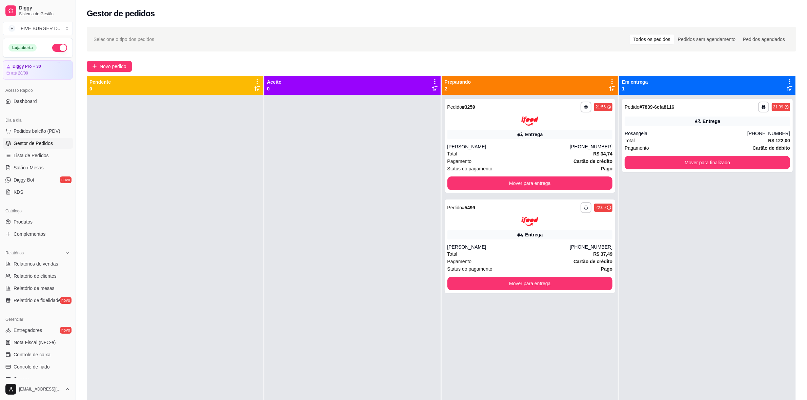
click at [523, 194] on div "**********" at bounding box center [530, 295] width 176 height 400
click at [528, 182] on button "Mover para entrega" at bounding box center [530, 184] width 165 height 14
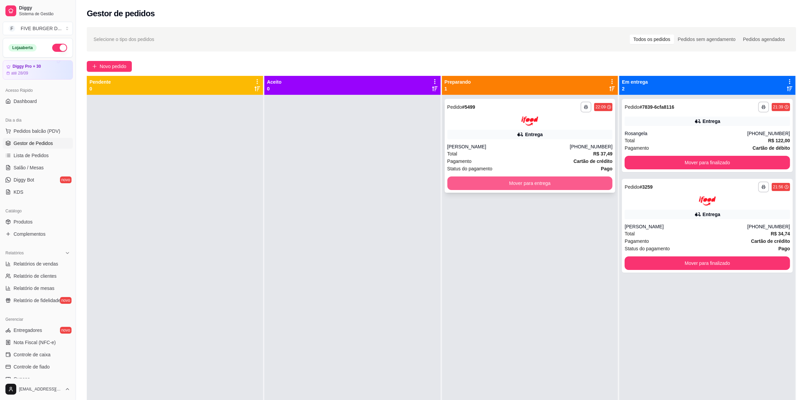
click at [543, 179] on button "Mover para entrega" at bounding box center [530, 184] width 165 height 14
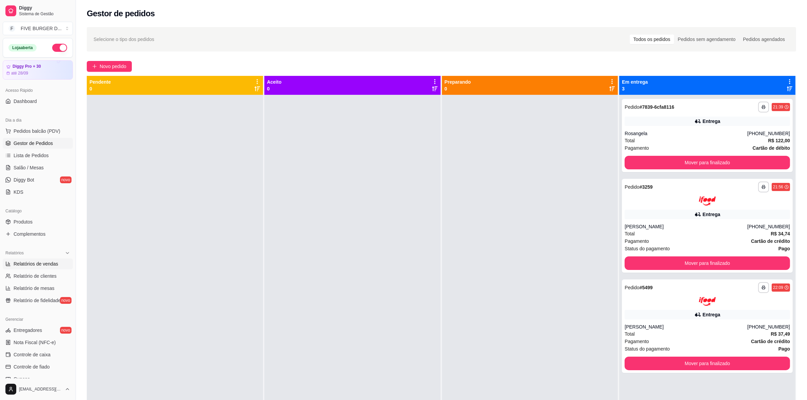
click at [25, 264] on span "Relatórios de vendas" at bounding box center [36, 264] width 45 height 7
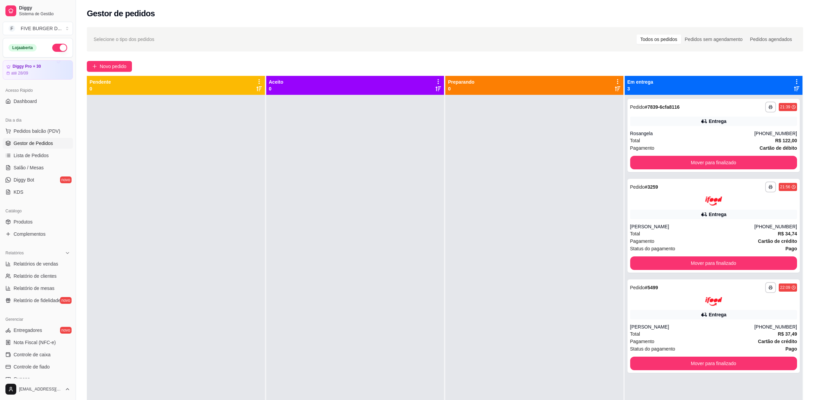
select select "ALL"
select select "0"
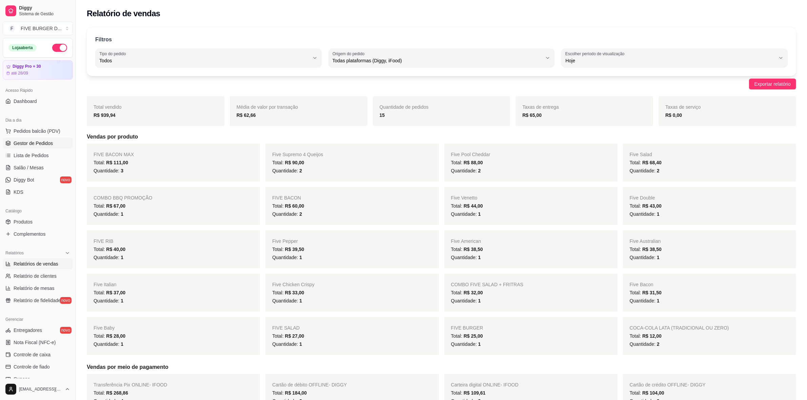
click at [41, 145] on span "Gestor de Pedidos" at bounding box center [33, 143] width 39 height 7
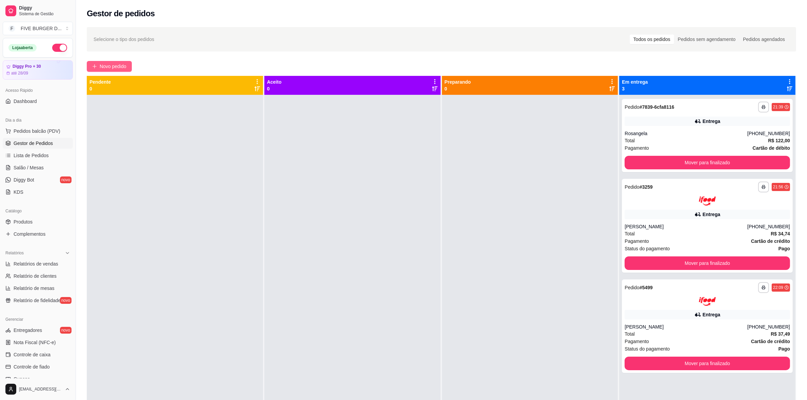
click at [110, 68] on span "Novo pedido" at bounding box center [113, 66] width 27 height 7
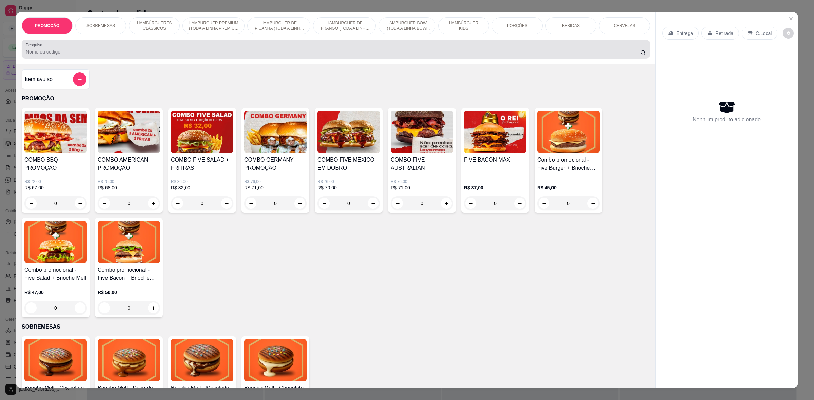
click at [124, 41] on div "Pesquisa" at bounding box center [336, 49] width 628 height 19
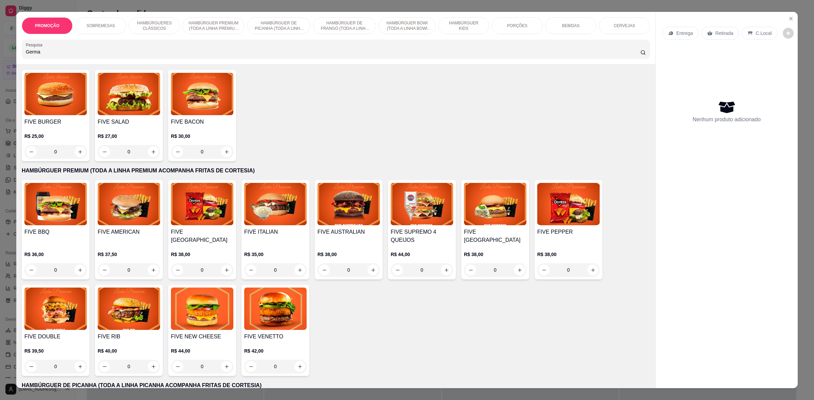
scroll to position [551, 0]
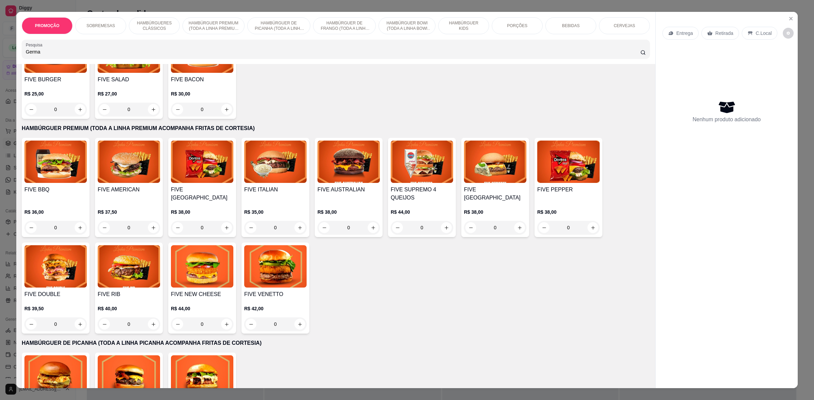
type input "Germa"
click at [515, 228] on div "0" at bounding box center [495, 228] width 62 height 14
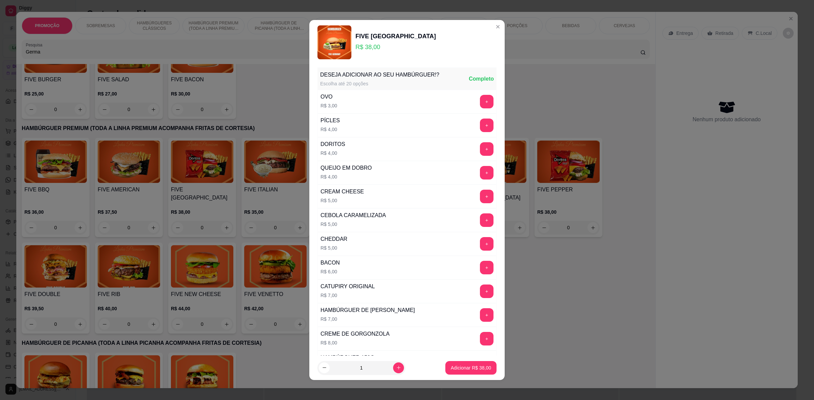
click at [396, 366] on div "1" at bounding box center [361, 368] width 88 height 14
click at [394, 369] on button "increase-product-quantity" at bounding box center [398, 368] width 11 height 11
type input "2"
click at [469, 360] on footer "2 Adicionar R$ 76,00" at bounding box center [406, 368] width 195 height 24
click at [467, 366] on p "Adicionar R$ 76,00" at bounding box center [470, 368] width 39 height 6
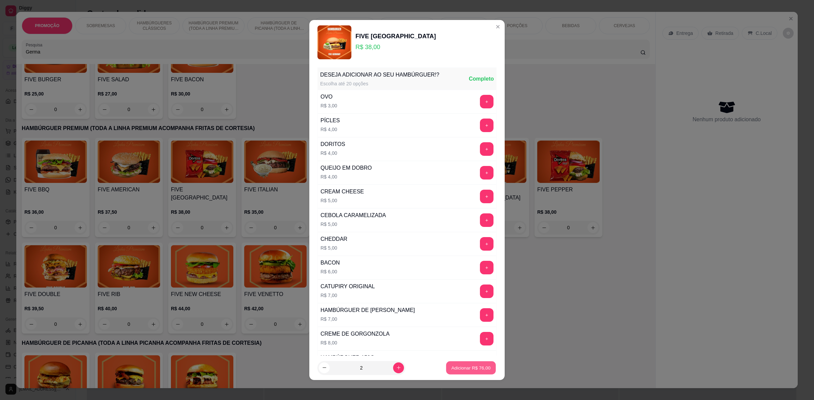
type input "2"
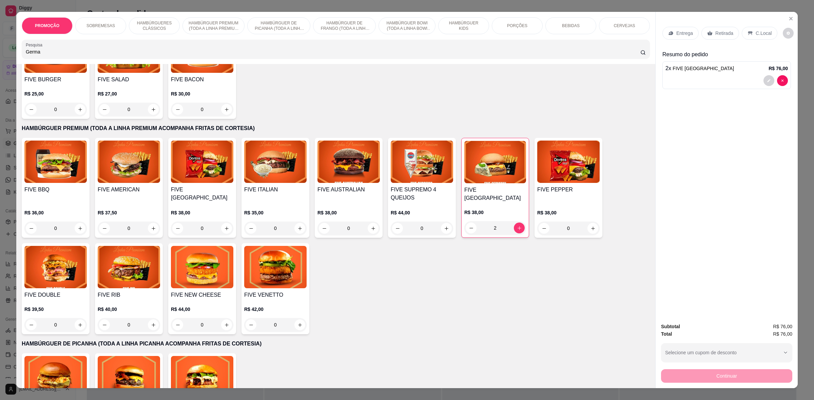
click at [715, 36] on p "Retirada" at bounding box center [724, 33] width 18 height 7
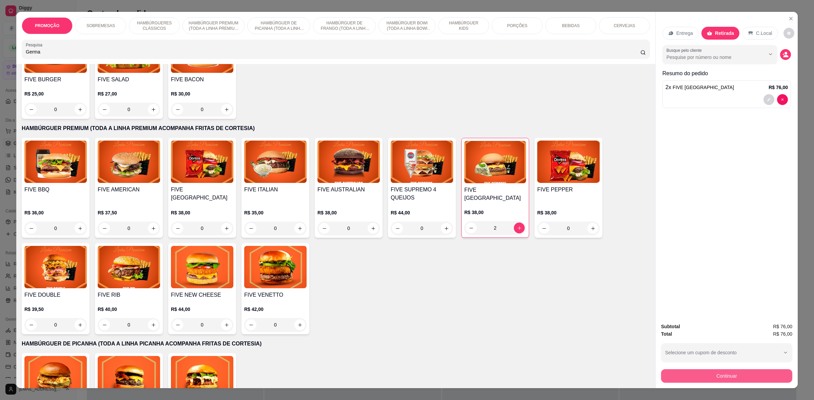
click at [749, 375] on button "Continuar" at bounding box center [726, 377] width 131 height 14
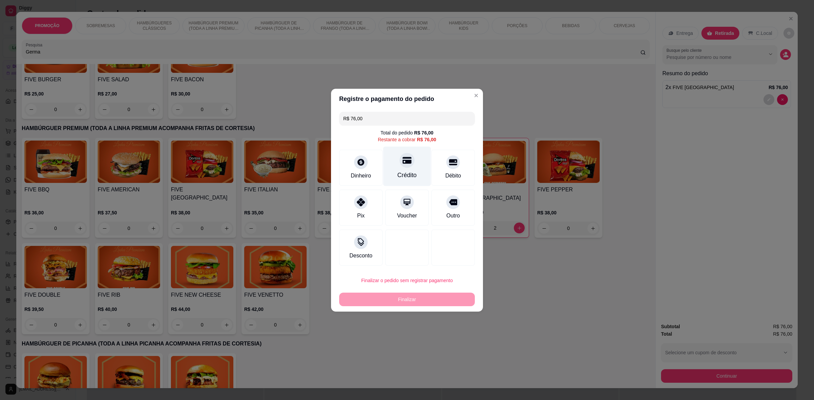
click at [411, 163] on div at bounding box center [406, 160] width 15 height 15
type input "R$ 0,00"
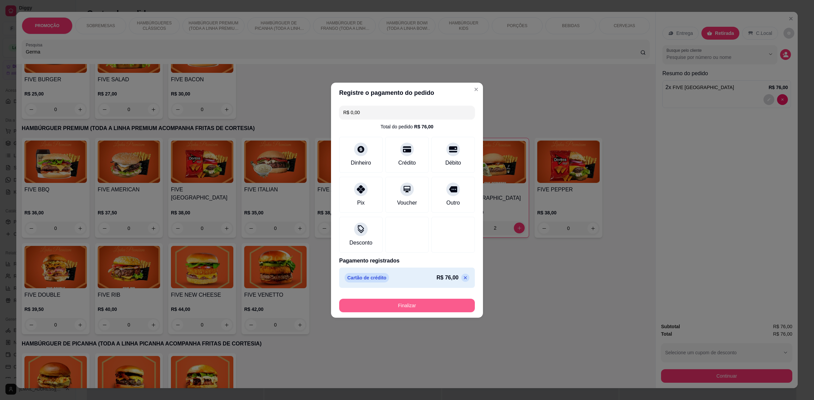
click at [432, 309] on button "Finalizar" at bounding box center [407, 306] width 136 height 14
type input "0"
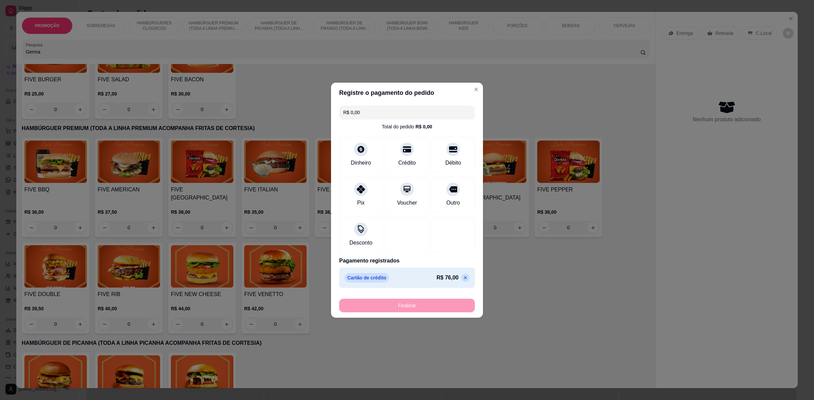
type input "-R$ 76,00"
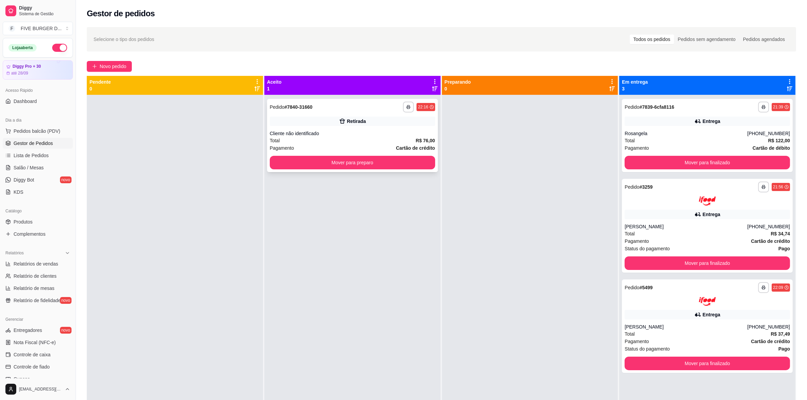
click at [321, 160] on button "Mover para preparo" at bounding box center [352, 163] width 165 height 14
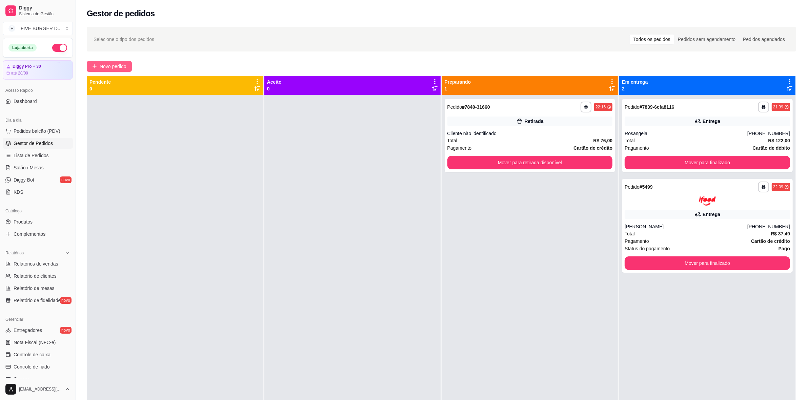
click at [100, 66] on span "Novo pedido" at bounding box center [113, 66] width 27 height 7
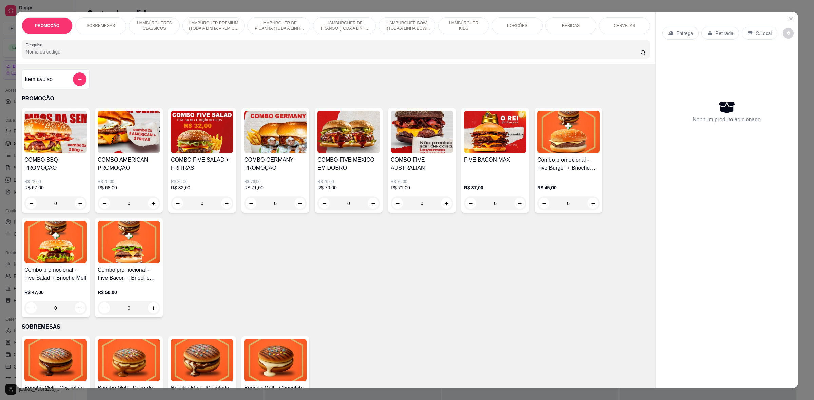
click at [108, 60] on div "PROMOÇÃO SOBREMESAS HAMBÚRGUERES CLÁSSICOS HAMBÚRGUER PREMIUM (TODA A LINHA PRE…" at bounding box center [335, 38] width 639 height 52
click at [106, 53] on input "Pesquisa" at bounding box center [333, 51] width 614 height 7
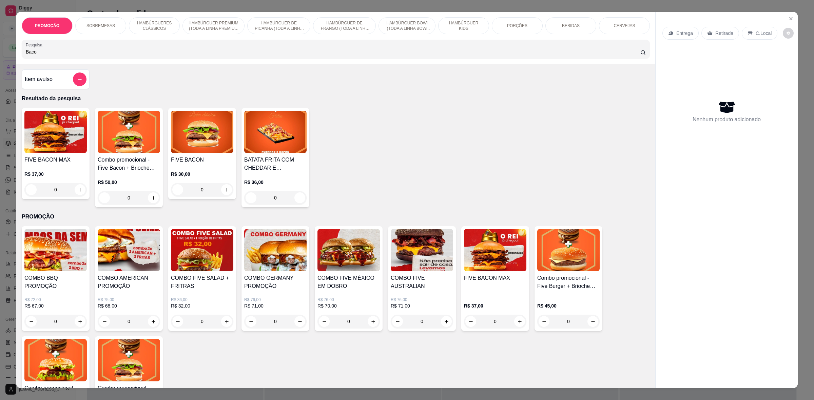
type input "Baco"
click at [224, 193] on div "0" at bounding box center [202, 190] width 62 height 14
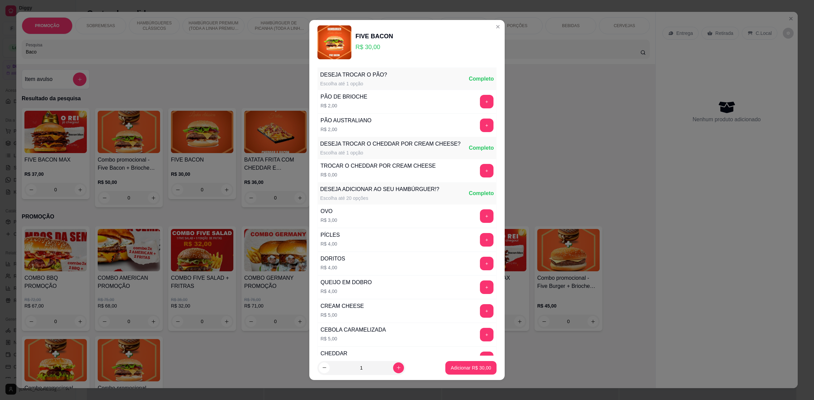
click at [452, 365] on button "Adicionar R$ 30,00" at bounding box center [470, 368] width 51 height 14
type input "1"
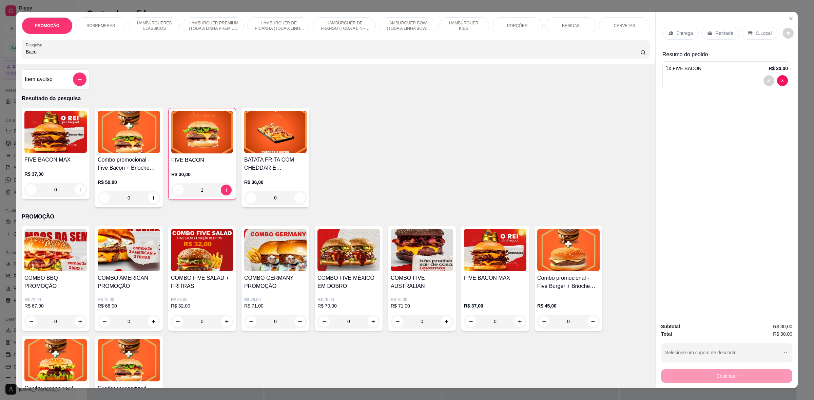
click at [715, 36] on p "Retirada" at bounding box center [724, 33] width 18 height 7
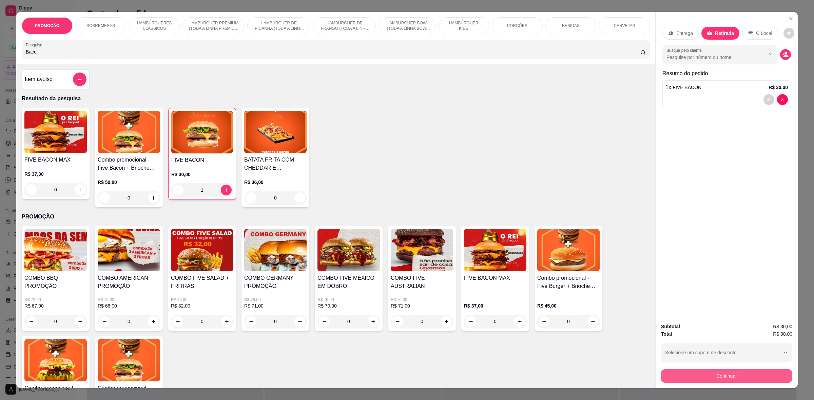
click at [741, 375] on button "Continuar" at bounding box center [726, 377] width 131 height 14
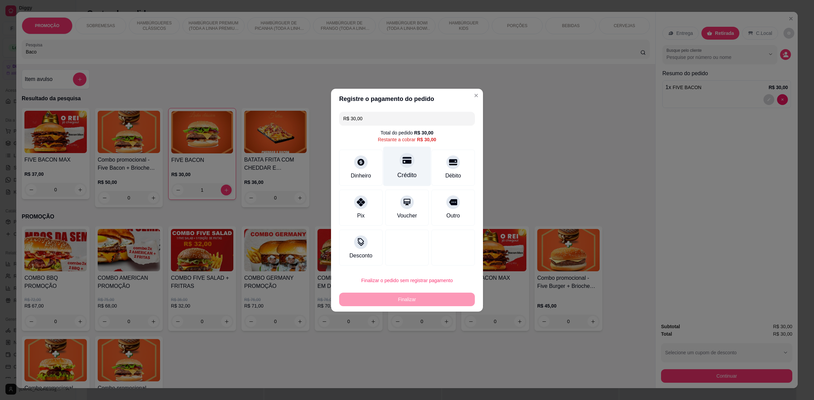
click at [403, 165] on div at bounding box center [406, 160] width 15 height 15
type input "R$ 0,00"
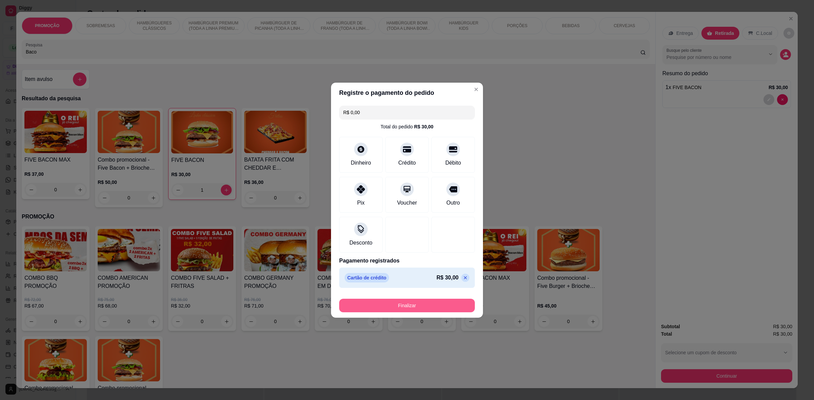
click at [440, 302] on button "Finalizar" at bounding box center [407, 306] width 136 height 14
type input "0"
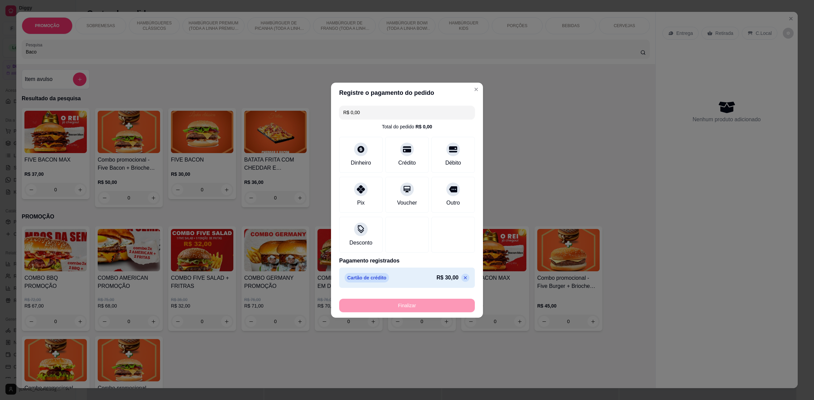
type input "-R$ 30,00"
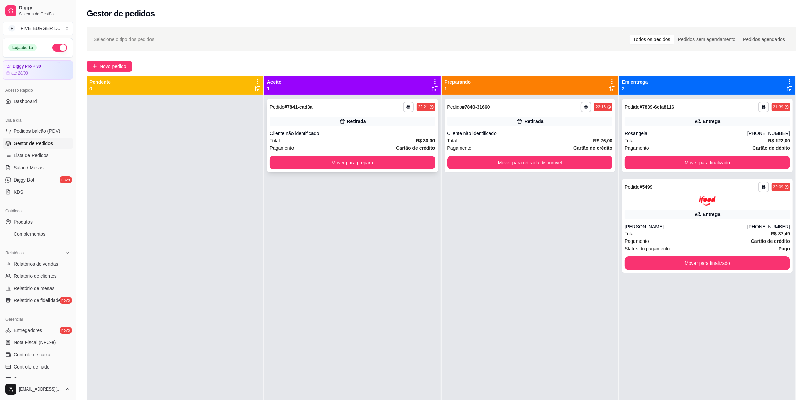
click at [347, 167] on button "Mover para preparo" at bounding box center [352, 163] width 165 height 14
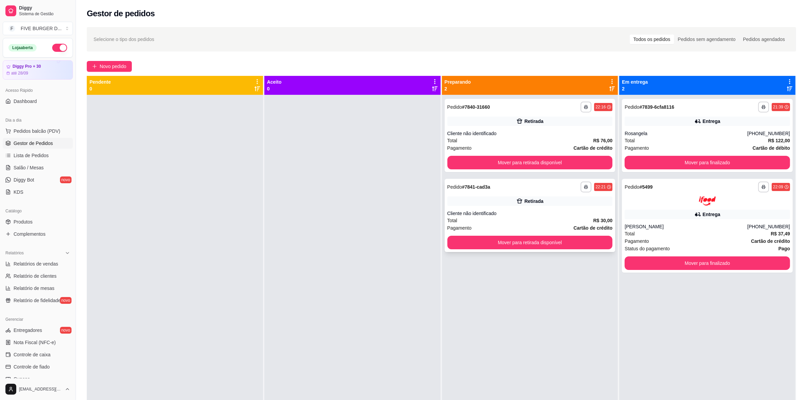
click at [545, 211] on div "Cliente não identificado" at bounding box center [530, 213] width 165 height 7
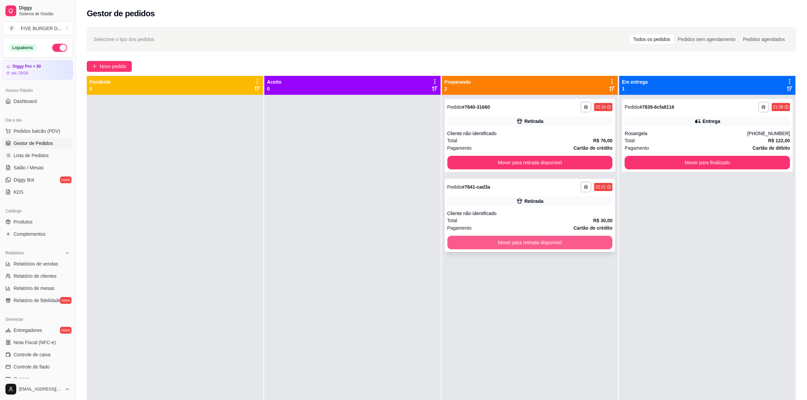
click at [541, 239] on button "Mover para retirada disponível" at bounding box center [530, 243] width 165 height 14
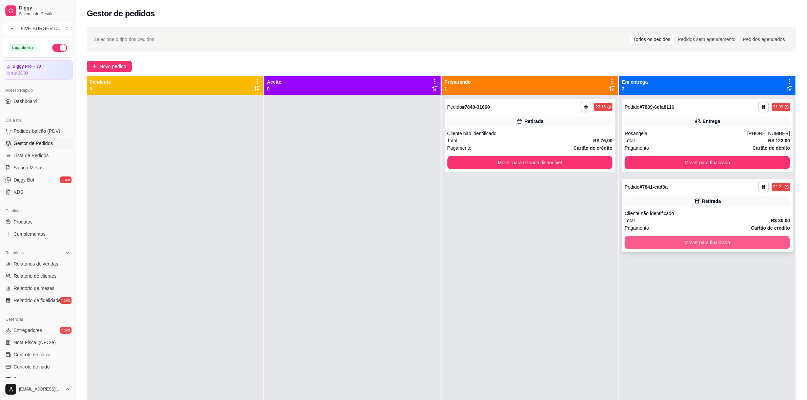
click at [659, 240] on button "Mover para finalizado" at bounding box center [707, 243] width 165 height 14
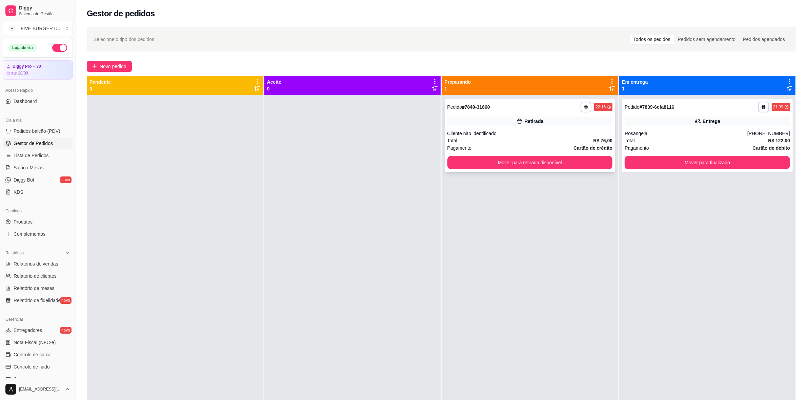
click at [556, 122] on div "Retirada" at bounding box center [530, 121] width 165 height 9
click at [48, 266] on span "Relatórios de vendas" at bounding box center [36, 264] width 45 height 7
select select "ALL"
select select "0"
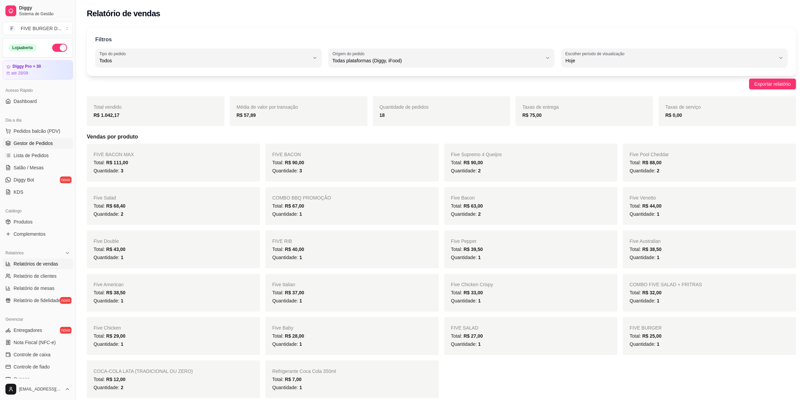
click at [36, 144] on span "Gestor de Pedidos" at bounding box center [33, 143] width 39 height 7
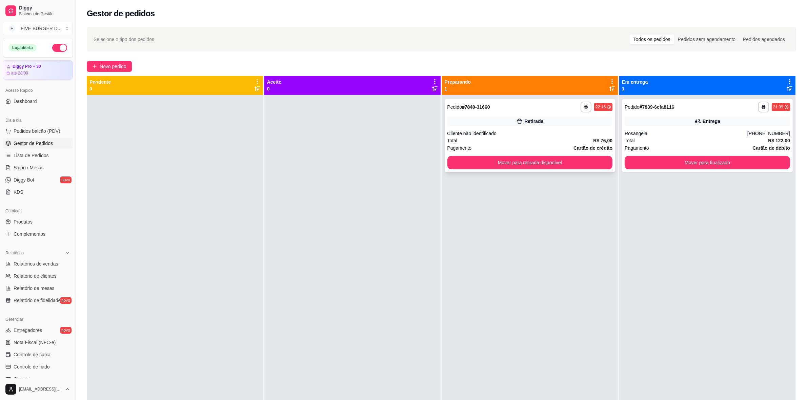
click at [548, 119] on div "Retirada" at bounding box center [530, 121] width 165 height 9
click at [531, 161] on button "Mover para retirada disponível" at bounding box center [530, 163] width 165 height 14
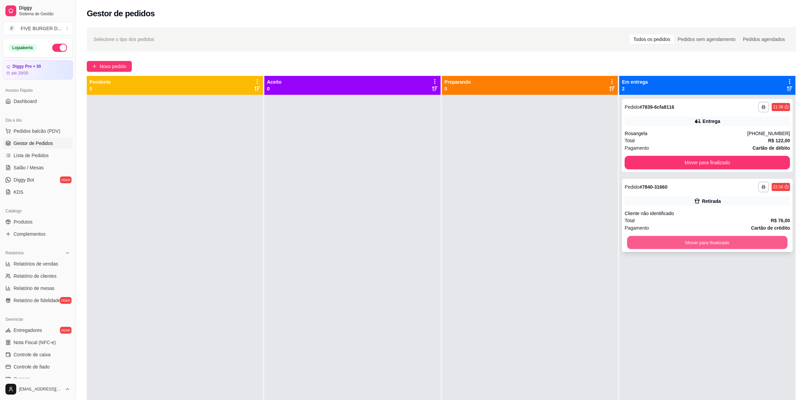
click at [735, 242] on button "Mover para finalizado" at bounding box center [708, 242] width 160 height 13
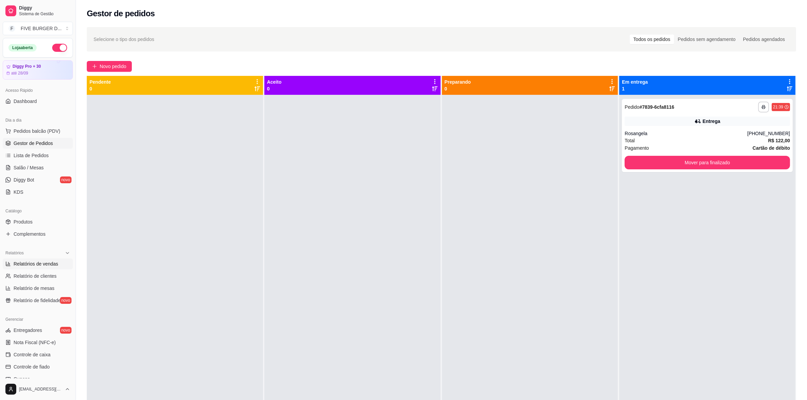
click at [40, 268] on link "Relatórios de vendas" at bounding box center [38, 264] width 70 height 11
select select "ALL"
select select "0"
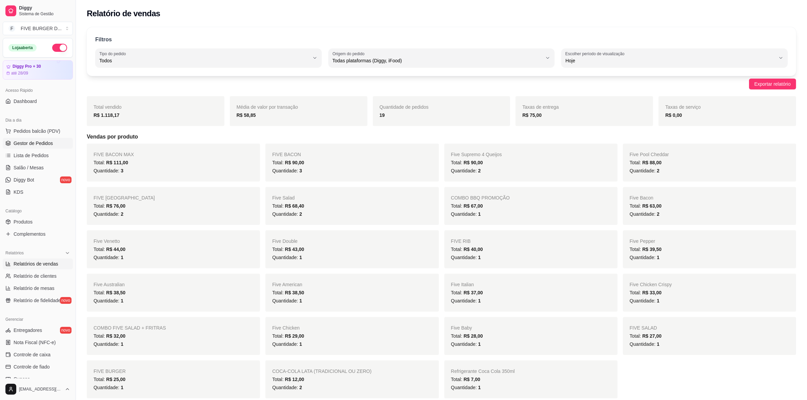
click at [38, 141] on span "Gestor de Pedidos" at bounding box center [33, 143] width 39 height 7
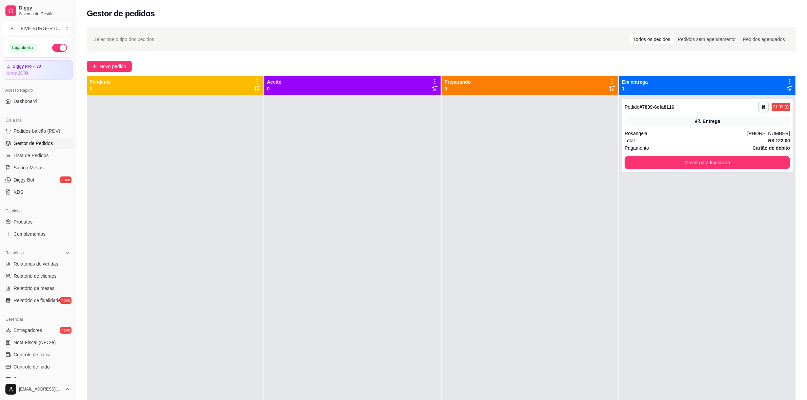
click at [801, 245] on div "**********" at bounding box center [441, 254] width 731 height 462
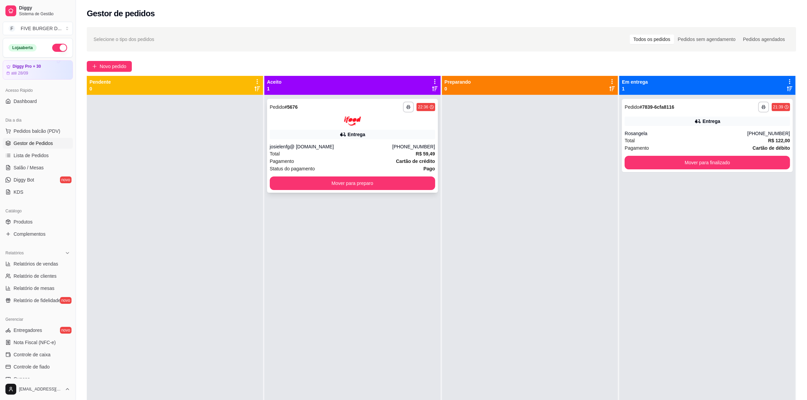
click at [401, 137] on div "Entrega" at bounding box center [352, 134] width 165 height 9
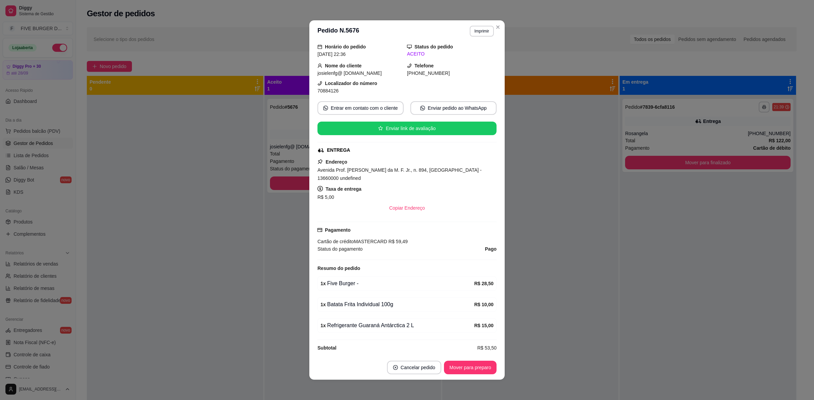
scroll to position [26, 0]
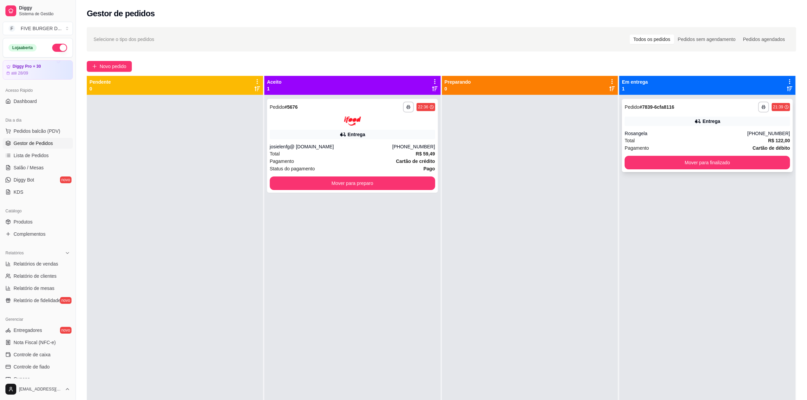
click at [683, 165] on button "Mover para finalizado" at bounding box center [707, 163] width 165 height 14
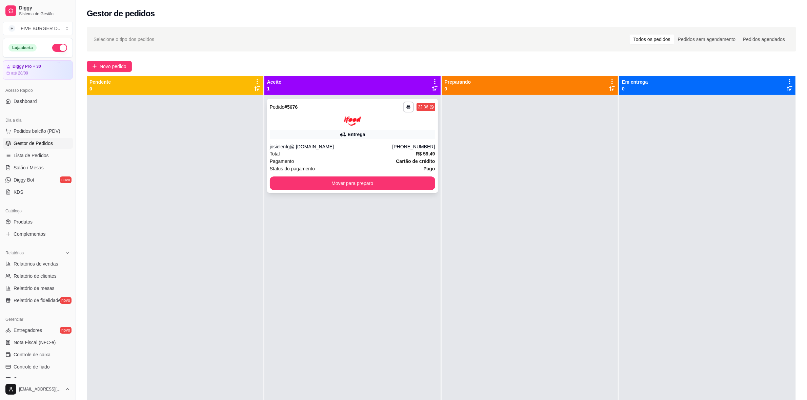
click at [377, 187] on button "Mover para preparo" at bounding box center [352, 184] width 165 height 14
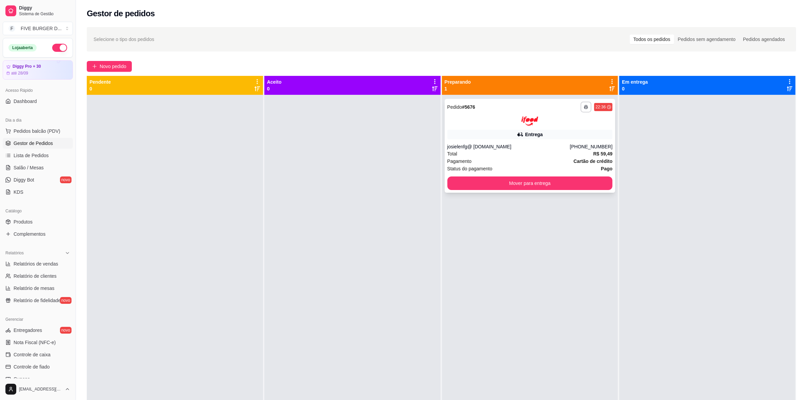
click at [537, 137] on div "Entrega" at bounding box center [534, 134] width 18 height 7
click at [539, 185] on button "Mover para entrega" at bounding box center [530, 184] width 165 height 14
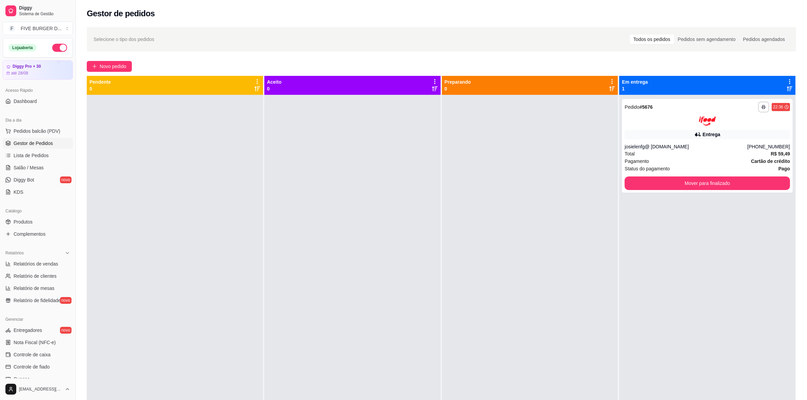
click at [55, 50] on button "button" at bounding box center [59, 48] width 15 height 8
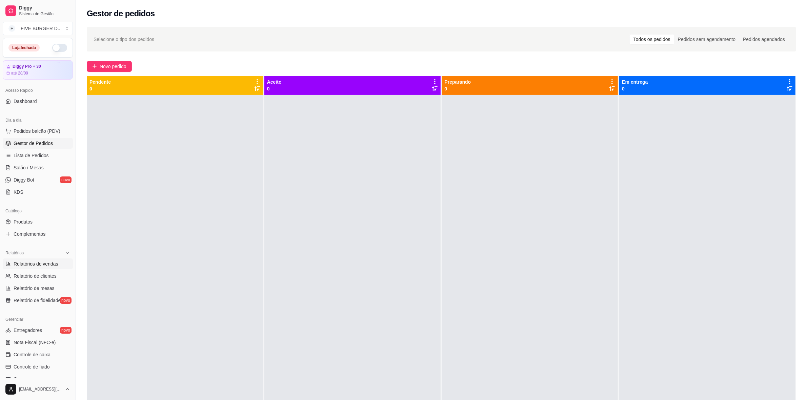
click at [45, 261] on span "Relatórios de vendas" at bounding box center [36, 264] width 45 height 7
select select "ALL"
select select "0"
